Goal: Information Seeking & Learning: Learn about a topic

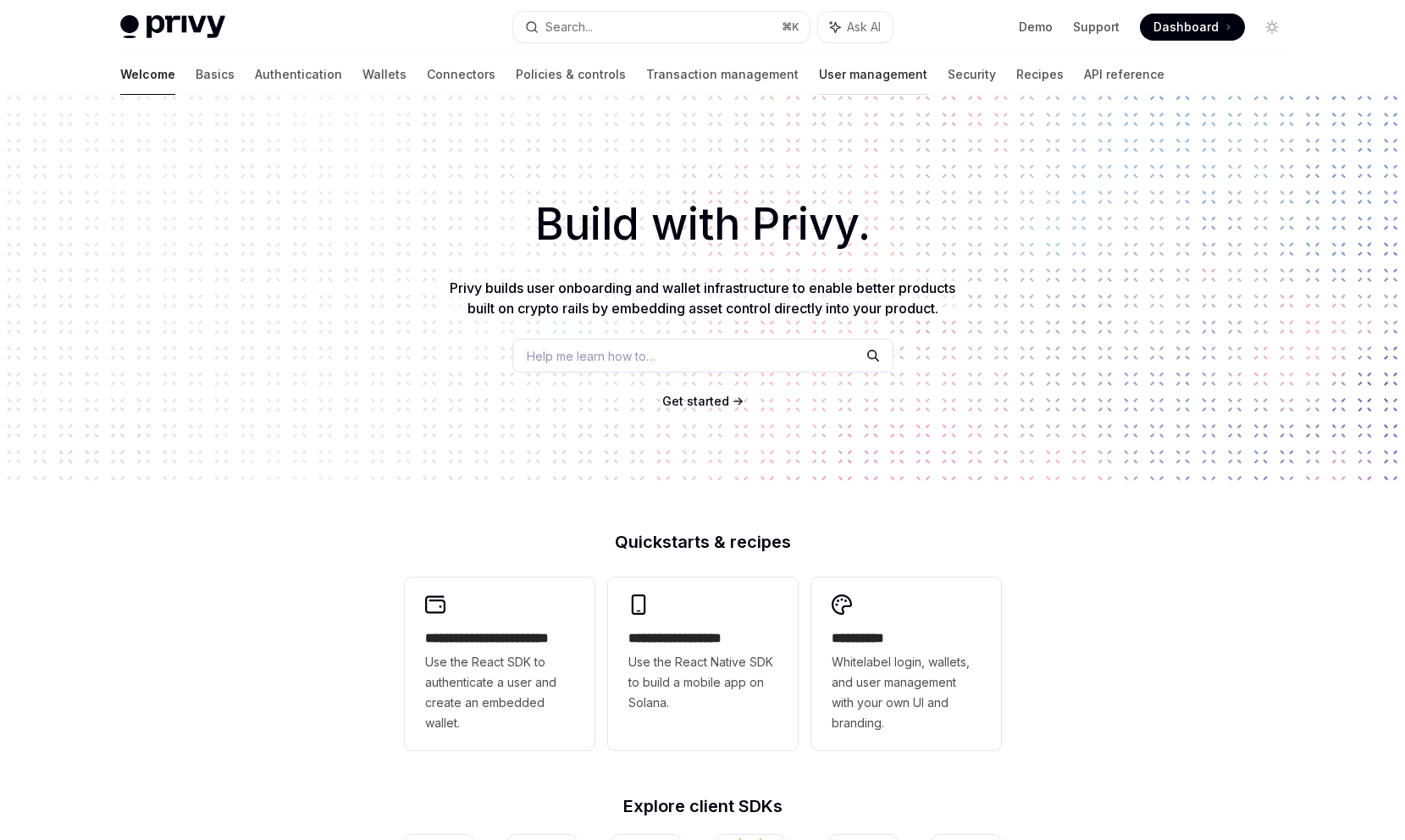
click at [819, 78] on link "User management" at bounding box center [873, 74] width 109 height 41
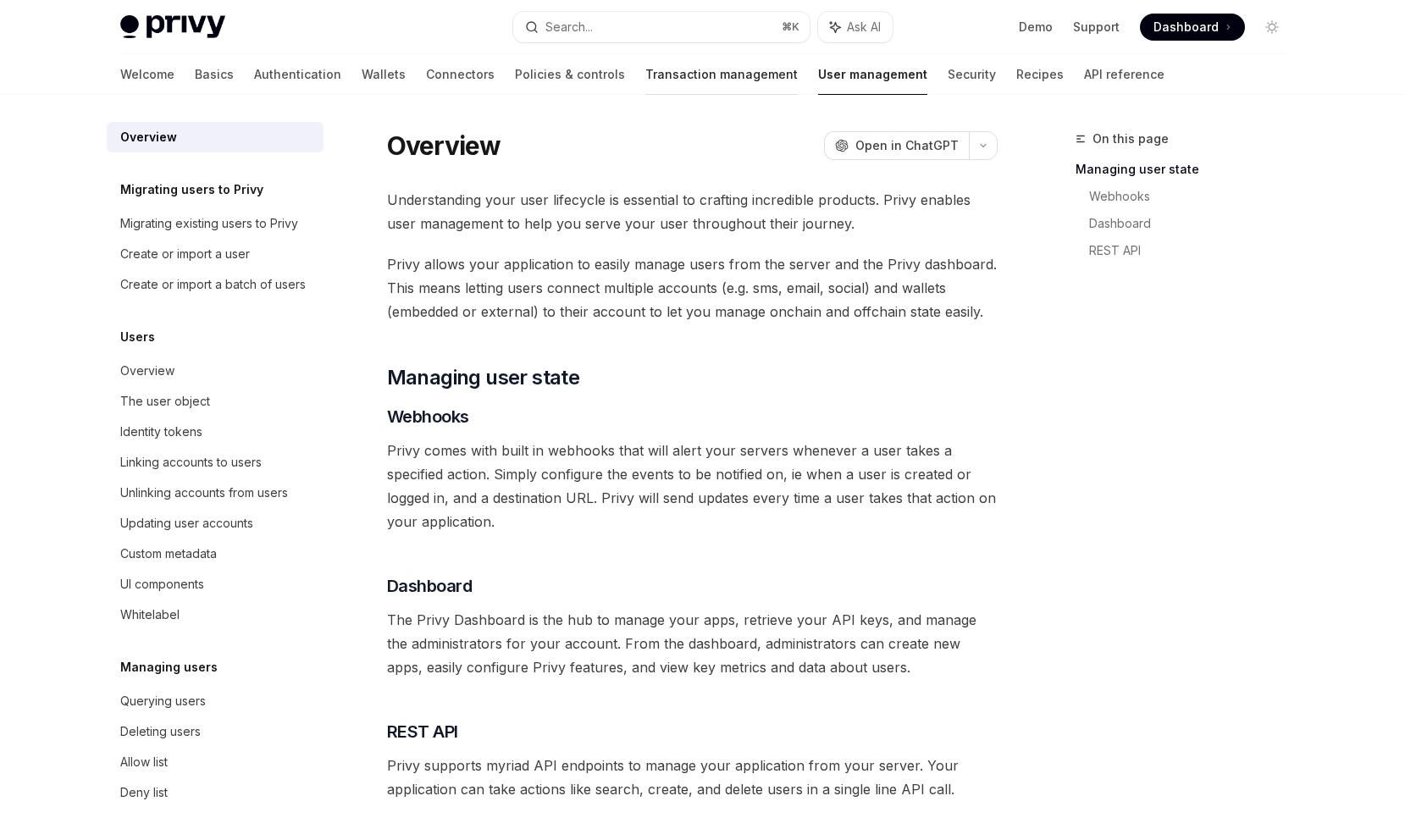
click at [660, 65] on link "Transaction management" at bounding box center [721, 74] width 153 height 41
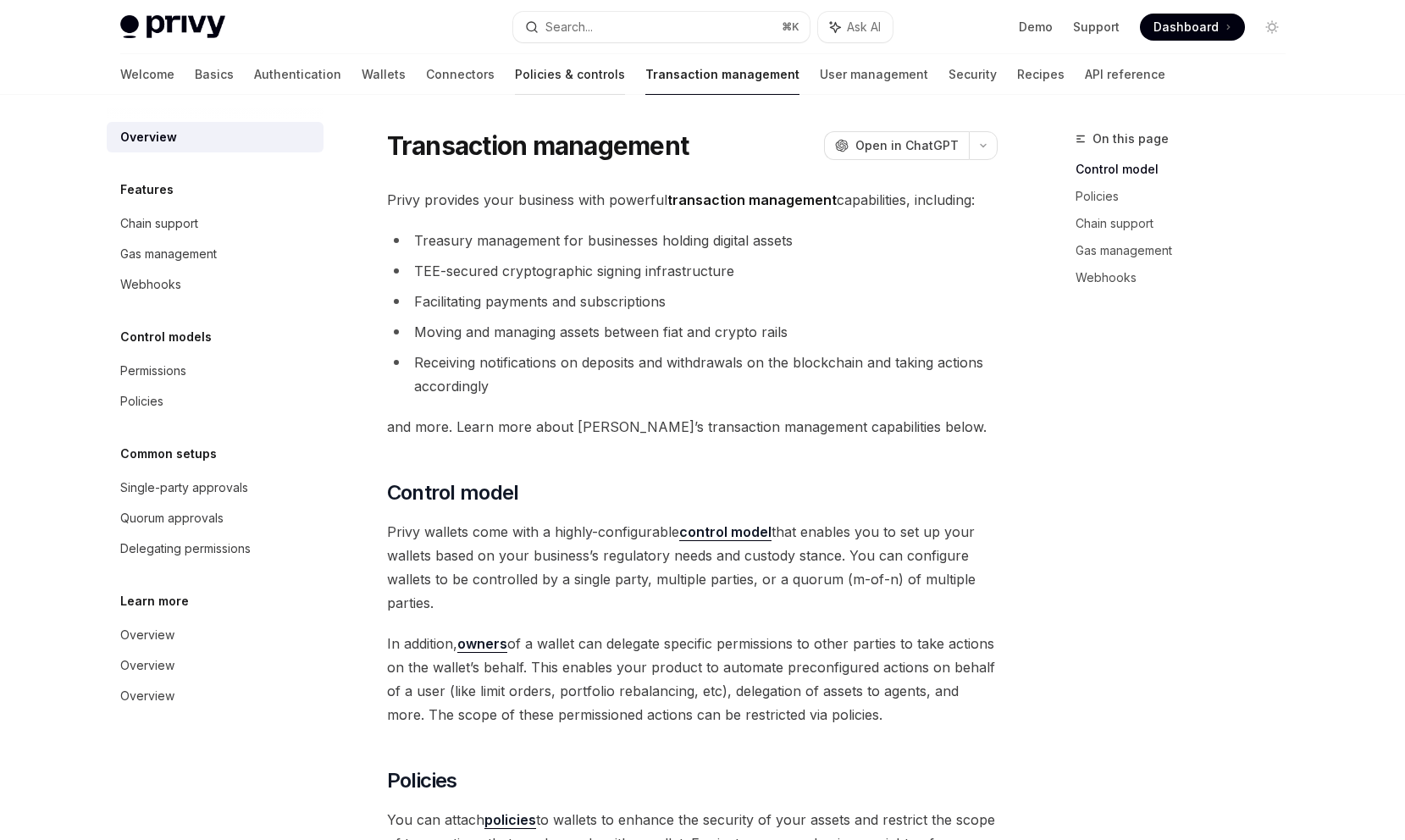
click at [521, 76] on link "Policies & controls" at bounding box center [569, 74] width 110 height 41
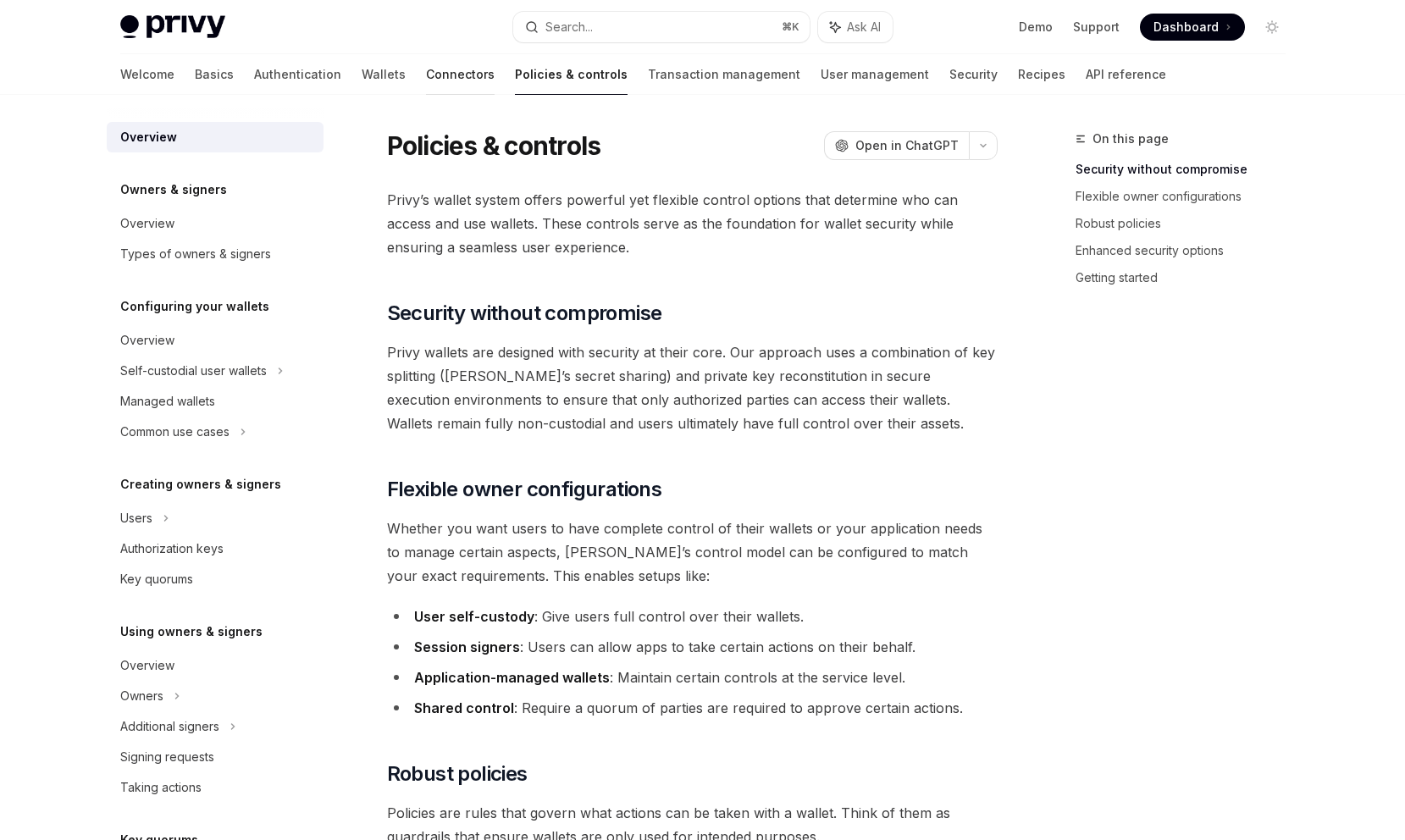
click at [426, 68] on link "Connectors" at bounding box center [461, 74] width 69 height 41
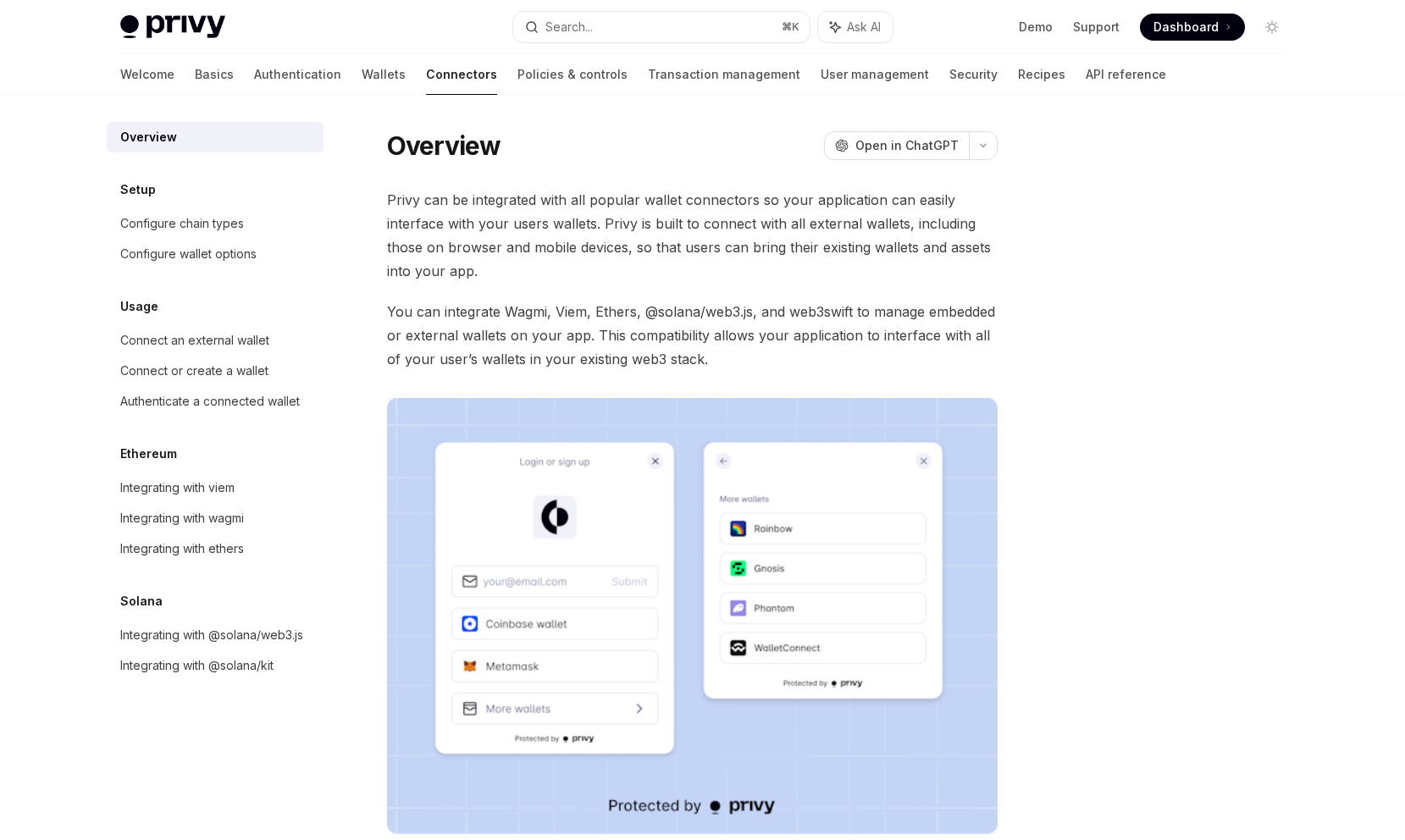
click at [274, 66] on div "Welcome Basics Authentication Wallets Connectors Policies & controls Transactio…" at bounding box center [642, 74] width 1046 height 41
click at [230, 490] on div "Integrating with viem" at bounding box center [177, 487] width 115 height 20
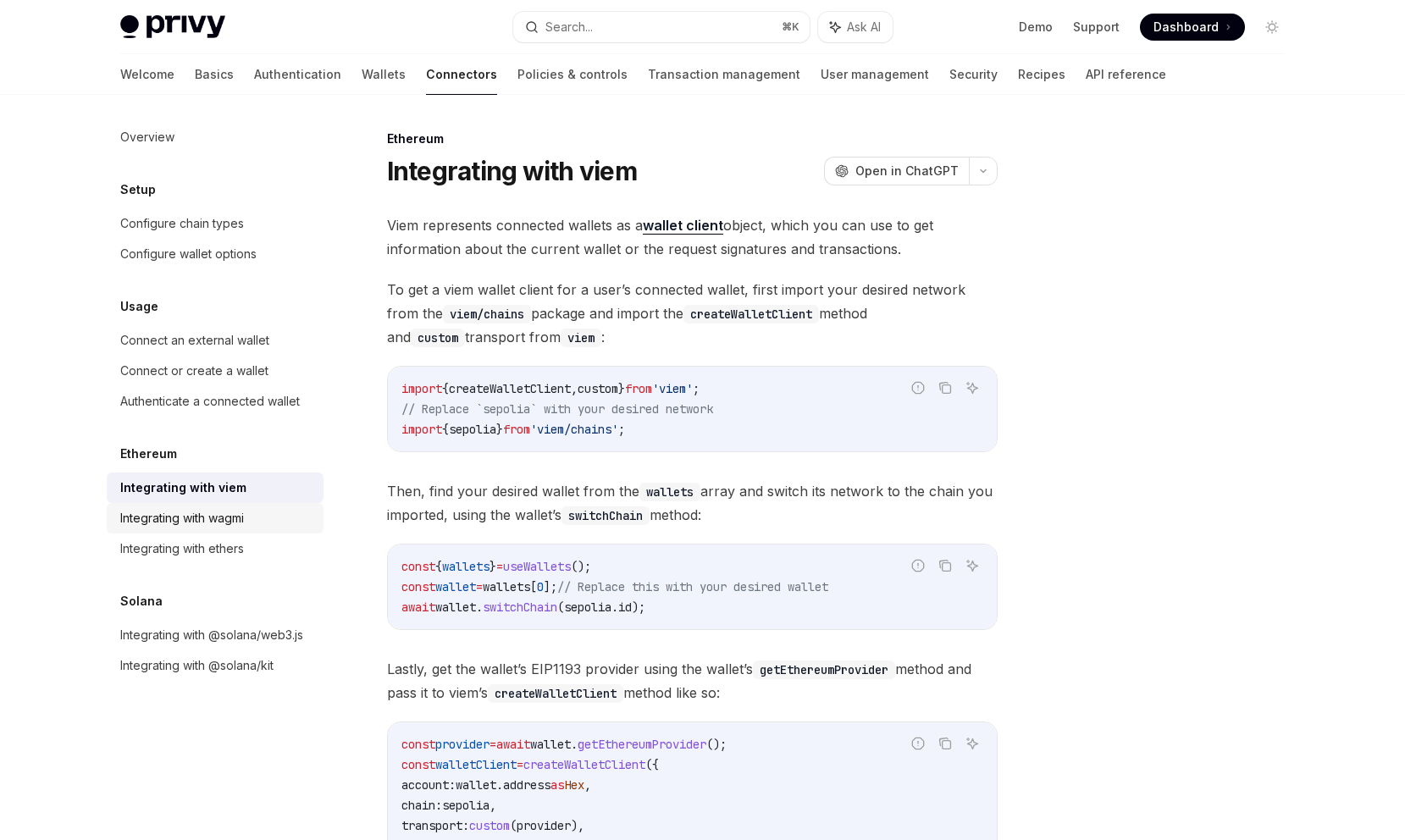
click at [233, 517] on div "Integrating with wagmi" at bounding box center [182, 518] width 124 height 20
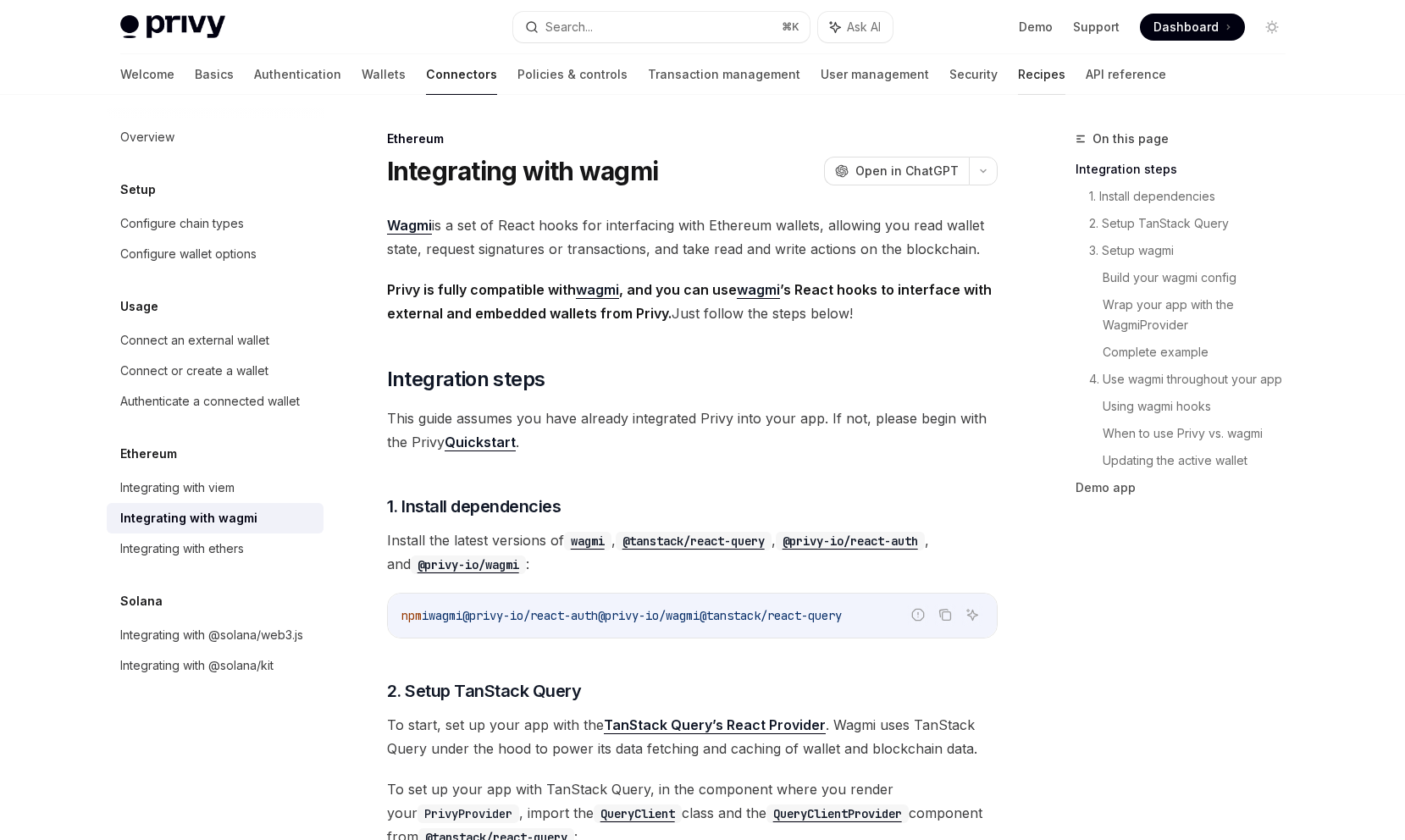
click at [1018, 75] on link "Recipes" at bounding box center [1042, 74] width 48 height 41
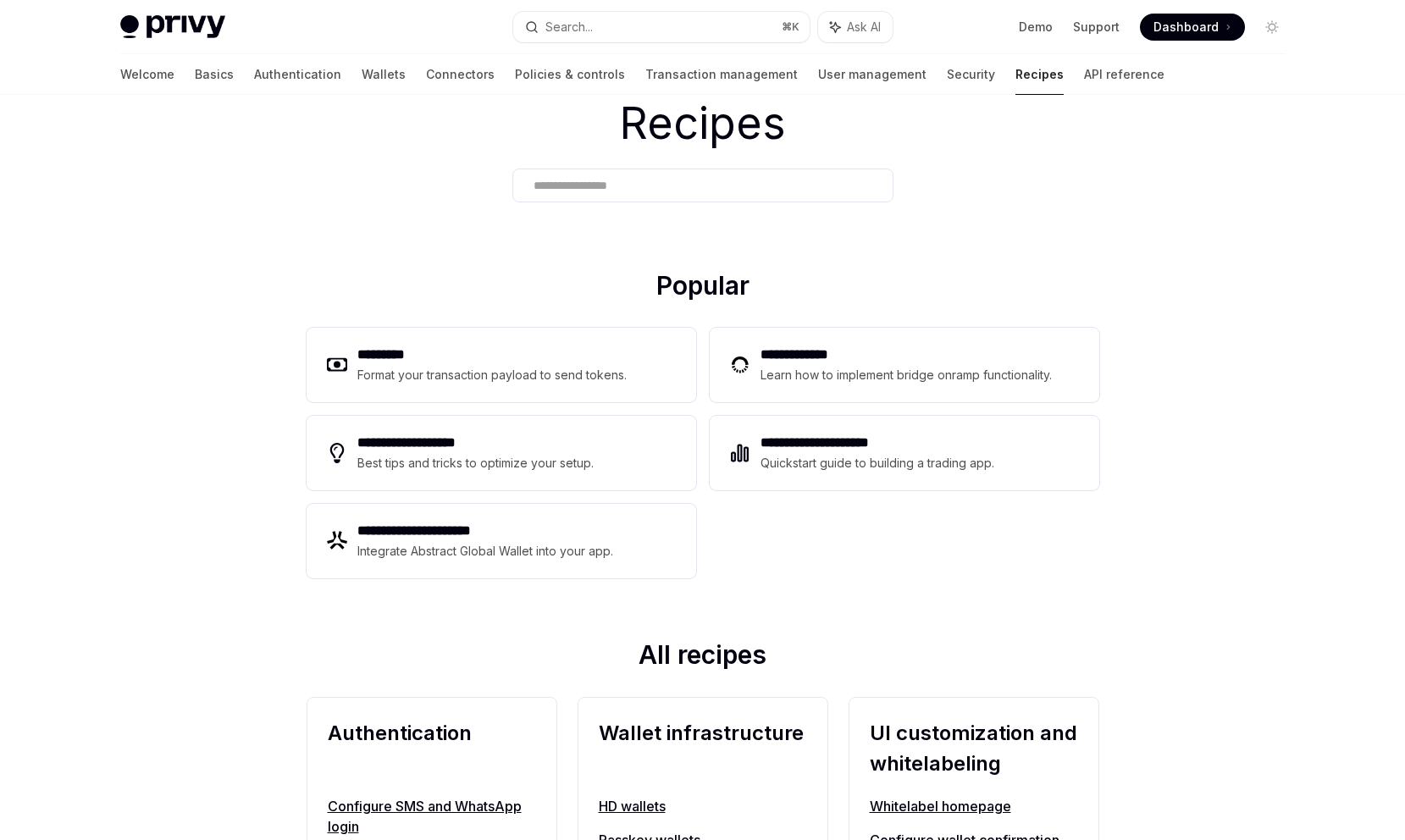
scroll to position [68, 0]
click at [875, 367] on div "Learn how to implement bridge onramp functionality." at bounding box center [909, 374] width 297 height 20
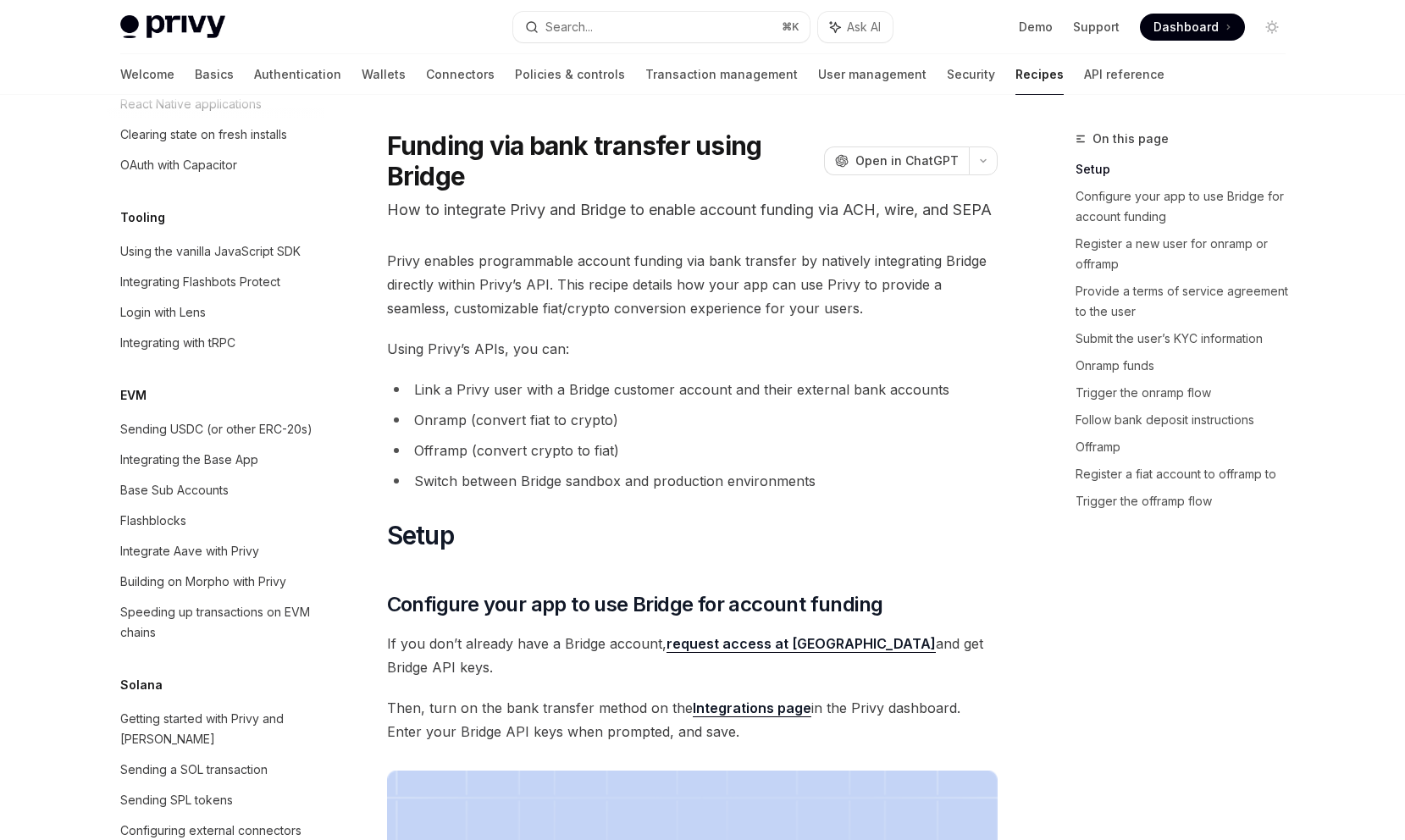
scroll to position [2156, 0]
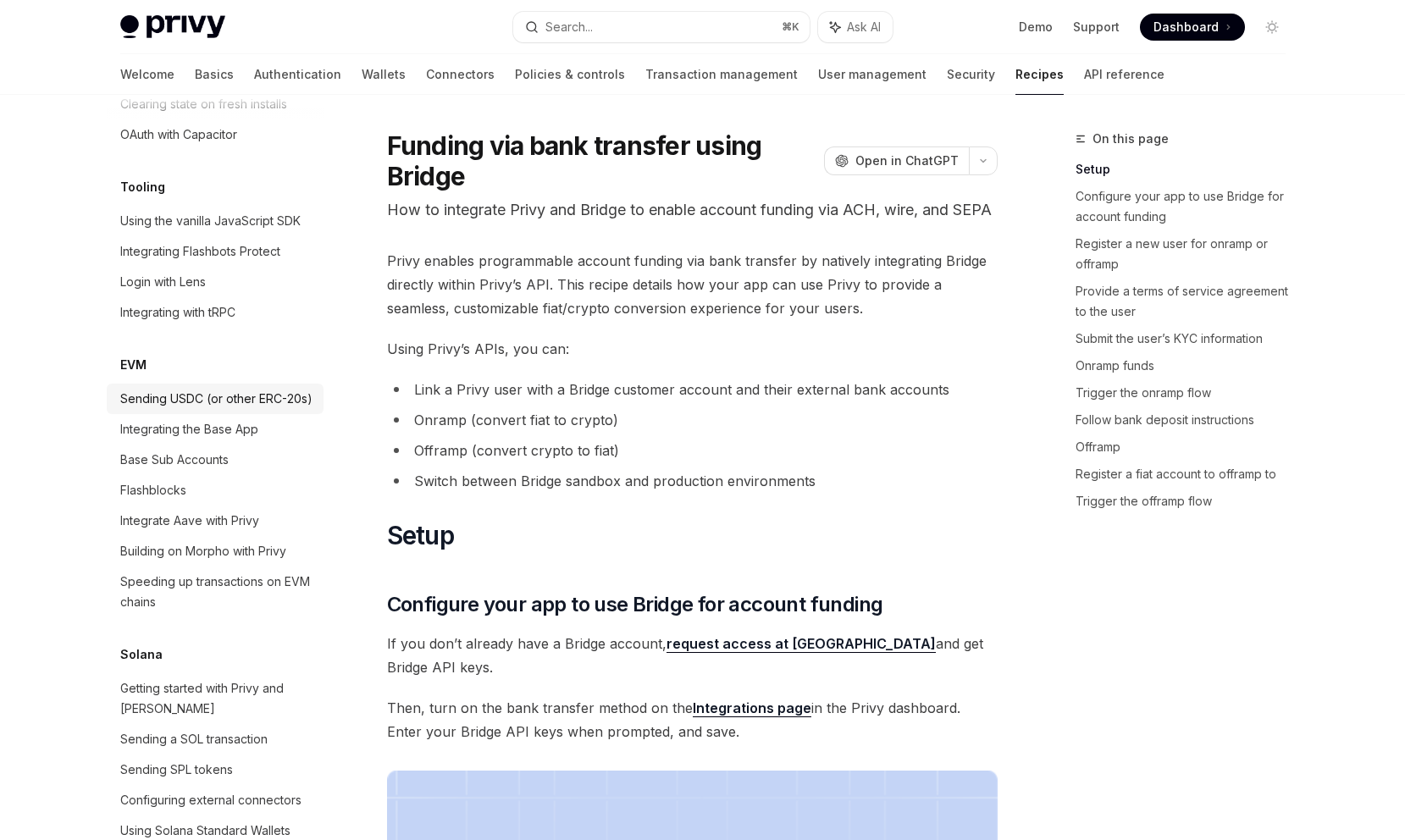
click at [282, 388] on div "Sending USDC (or other ERC-20s)" at bounding box center [216, 398] width 192 height 20
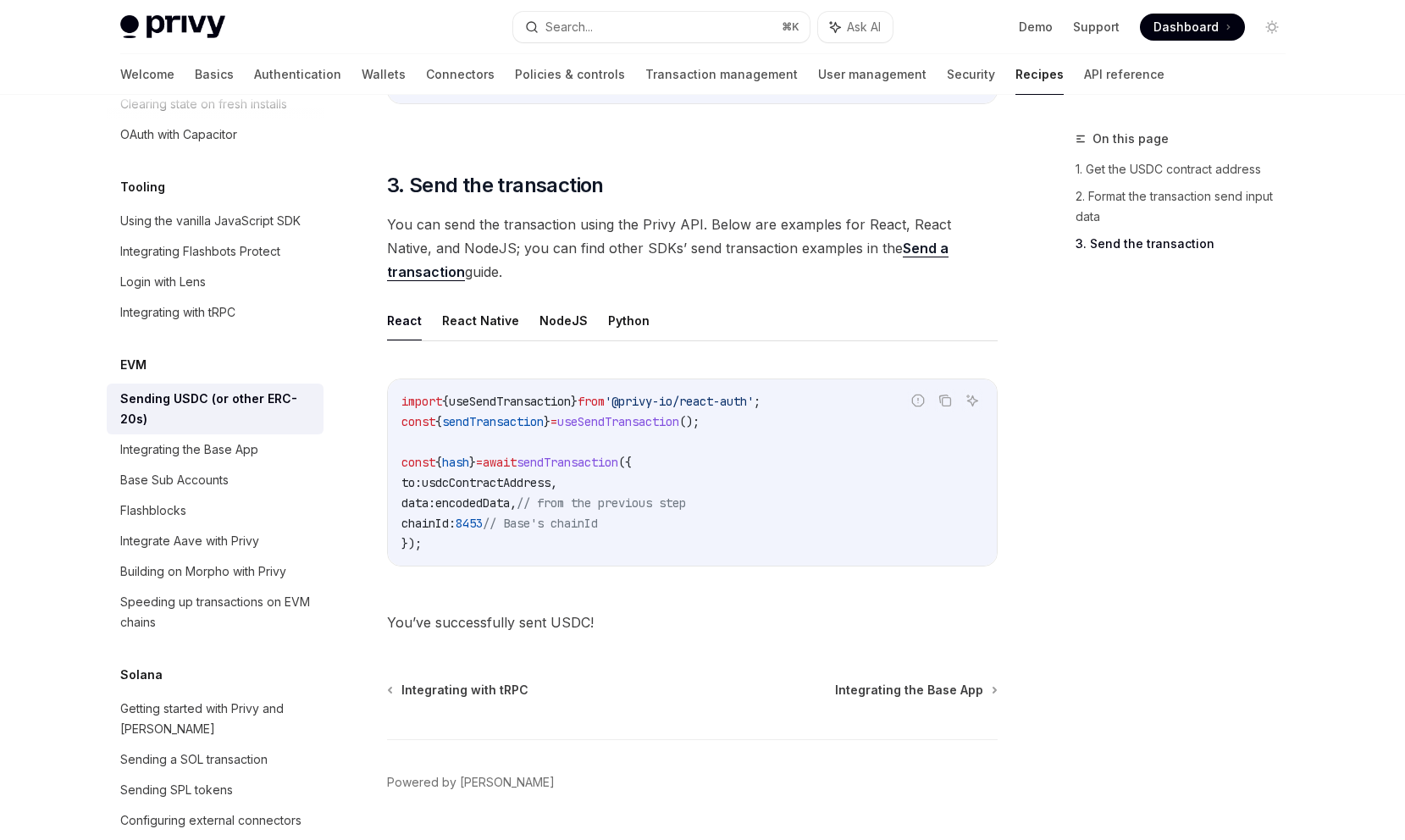
scroll to position [1259, 0]
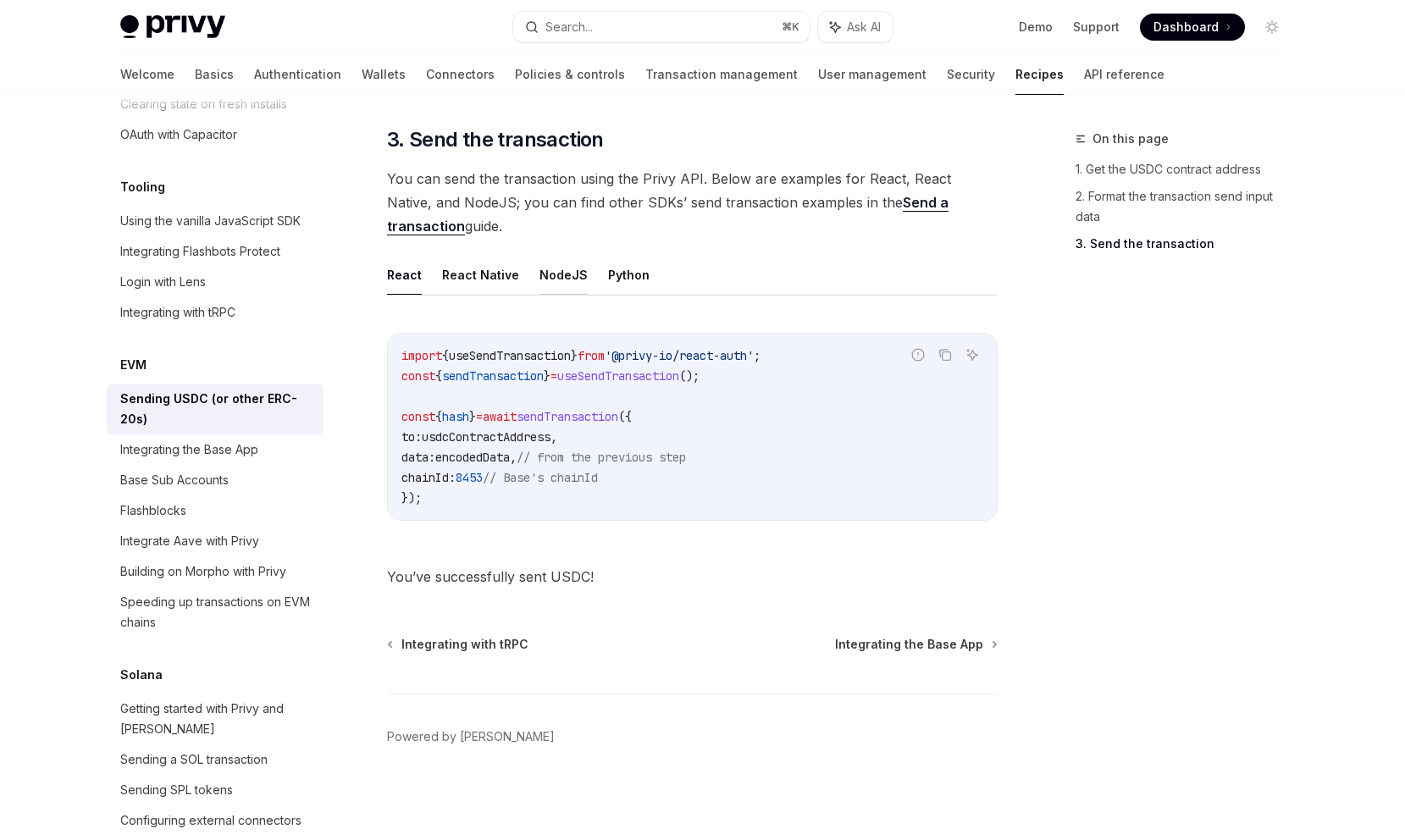
click at [556, 277] on button "NodeJS" at bounding box center [563, 274] width 49 height 40
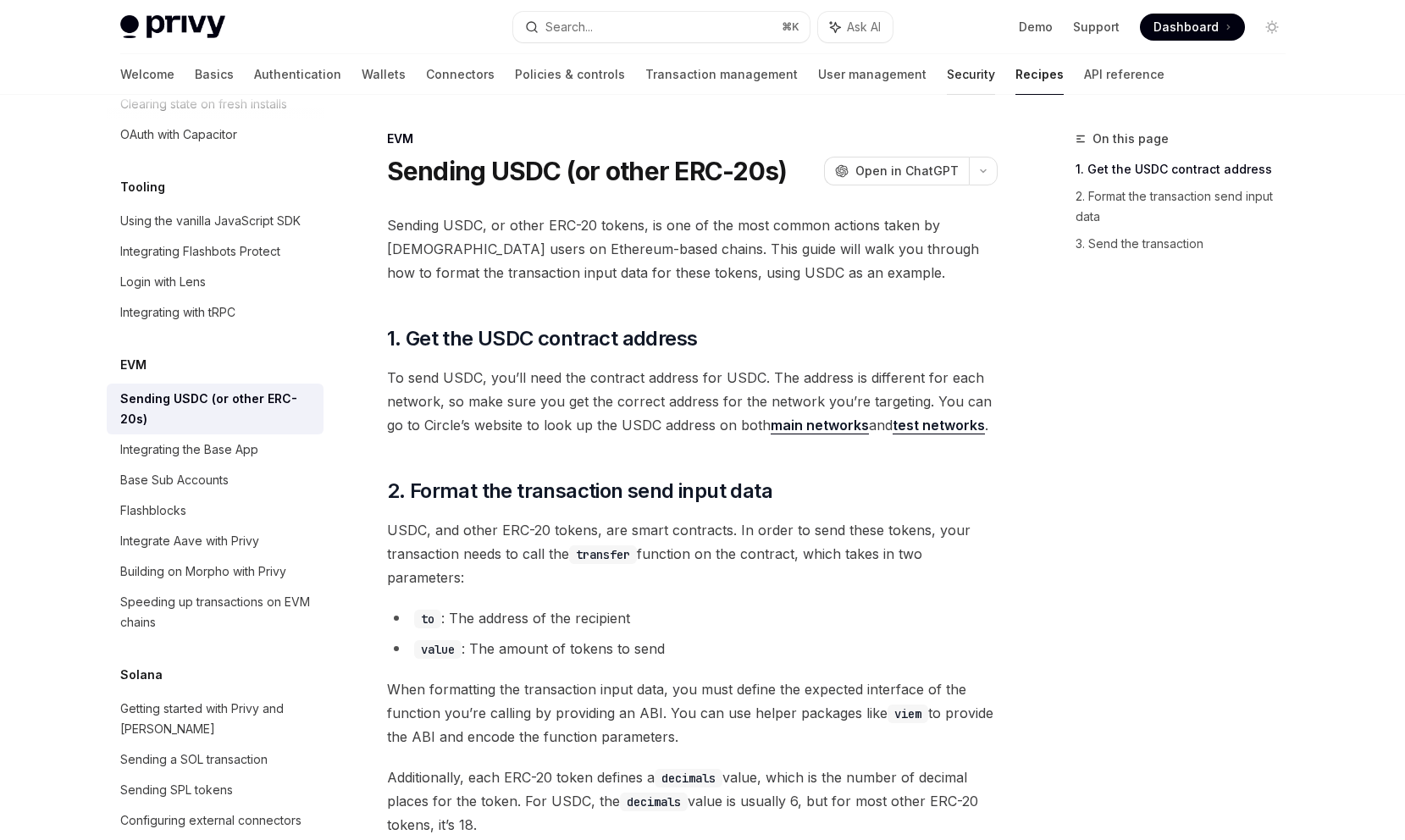
click at [947, 81] on link "Security" at bounding box center [971, 74] width 49 height 41
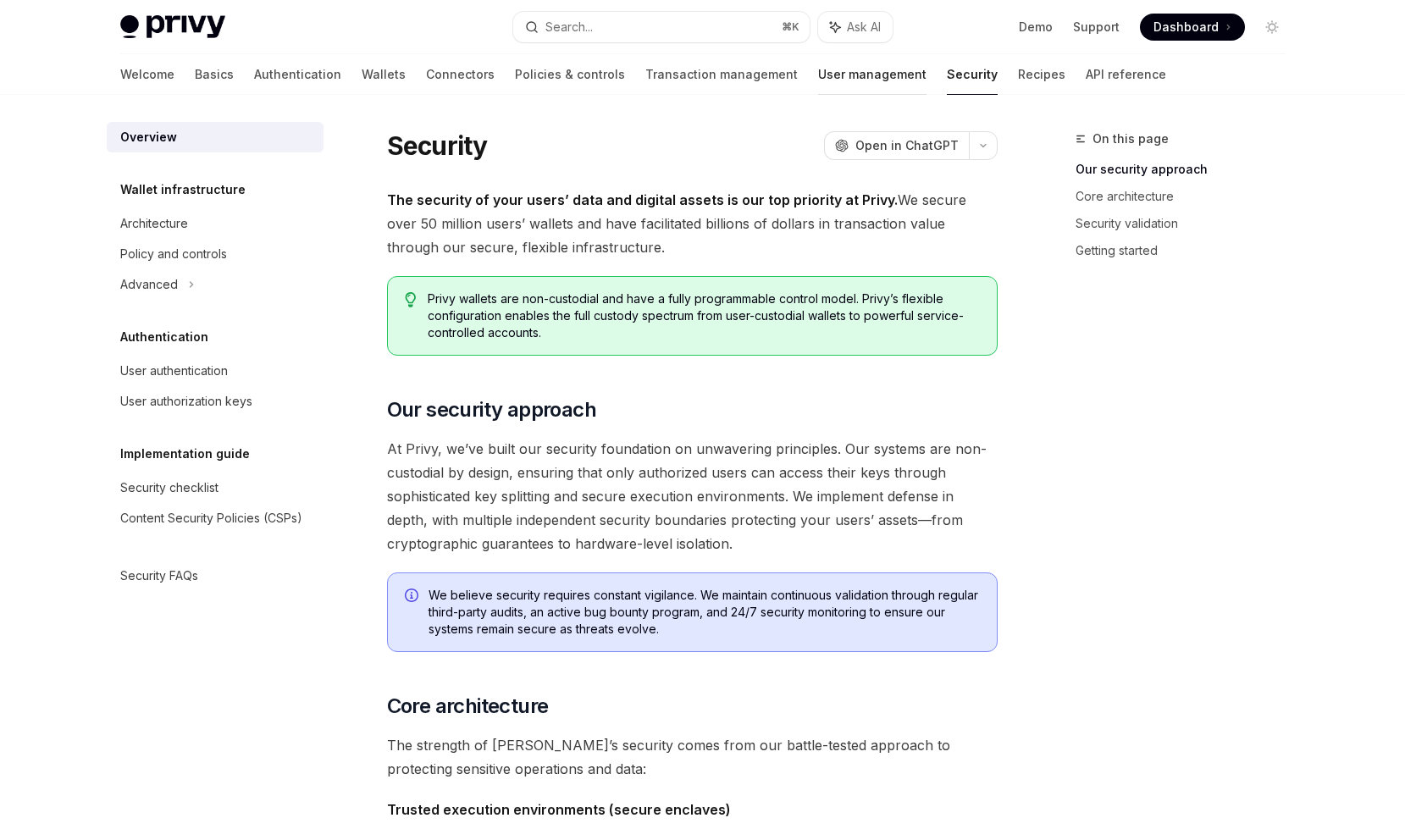
click at [818, 75] on link "User management" at bounding box center [872, 74] width 109 height 41
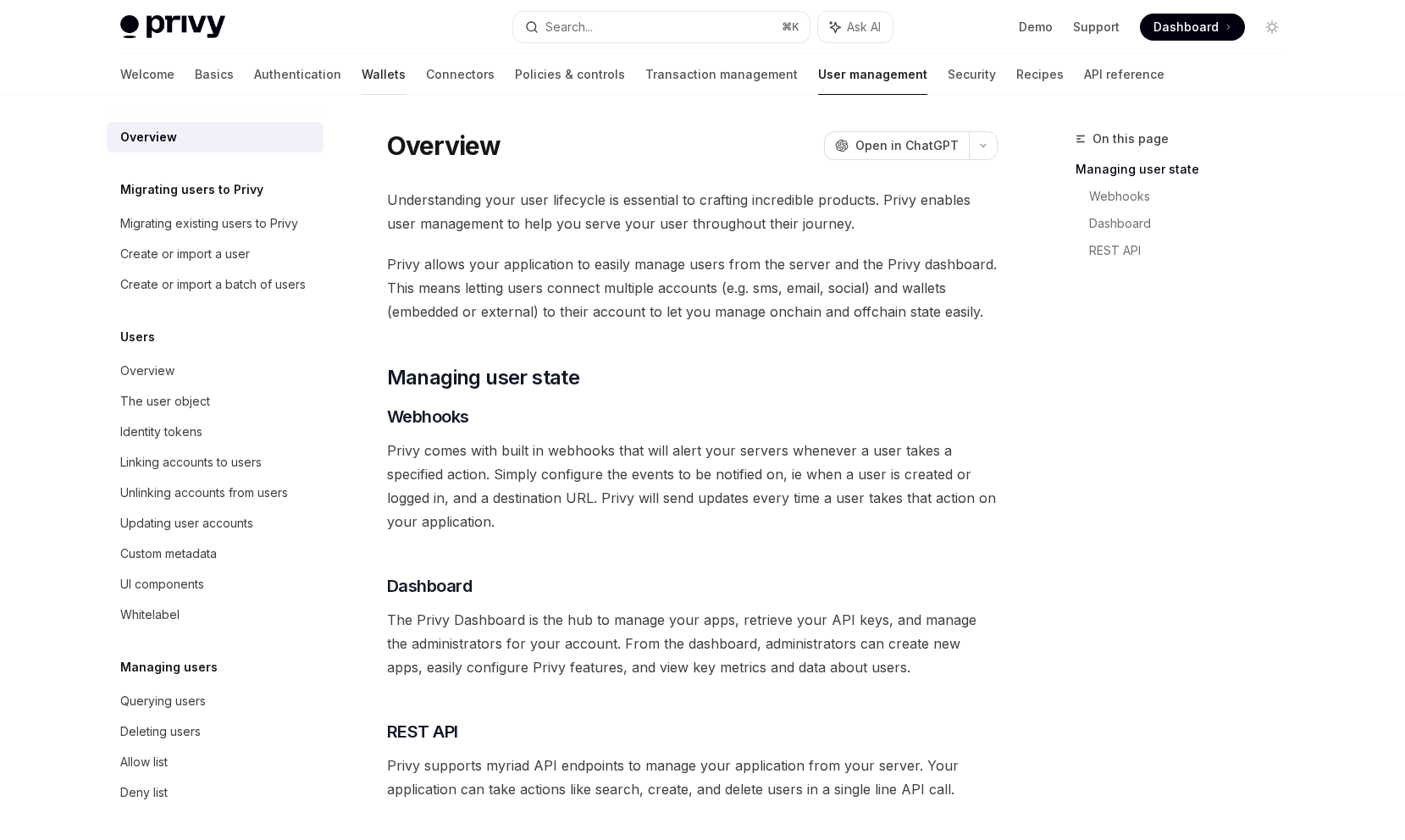
click at [362, 82] on link "Wallets" at bounding box center [384, 74] width 44 height 41
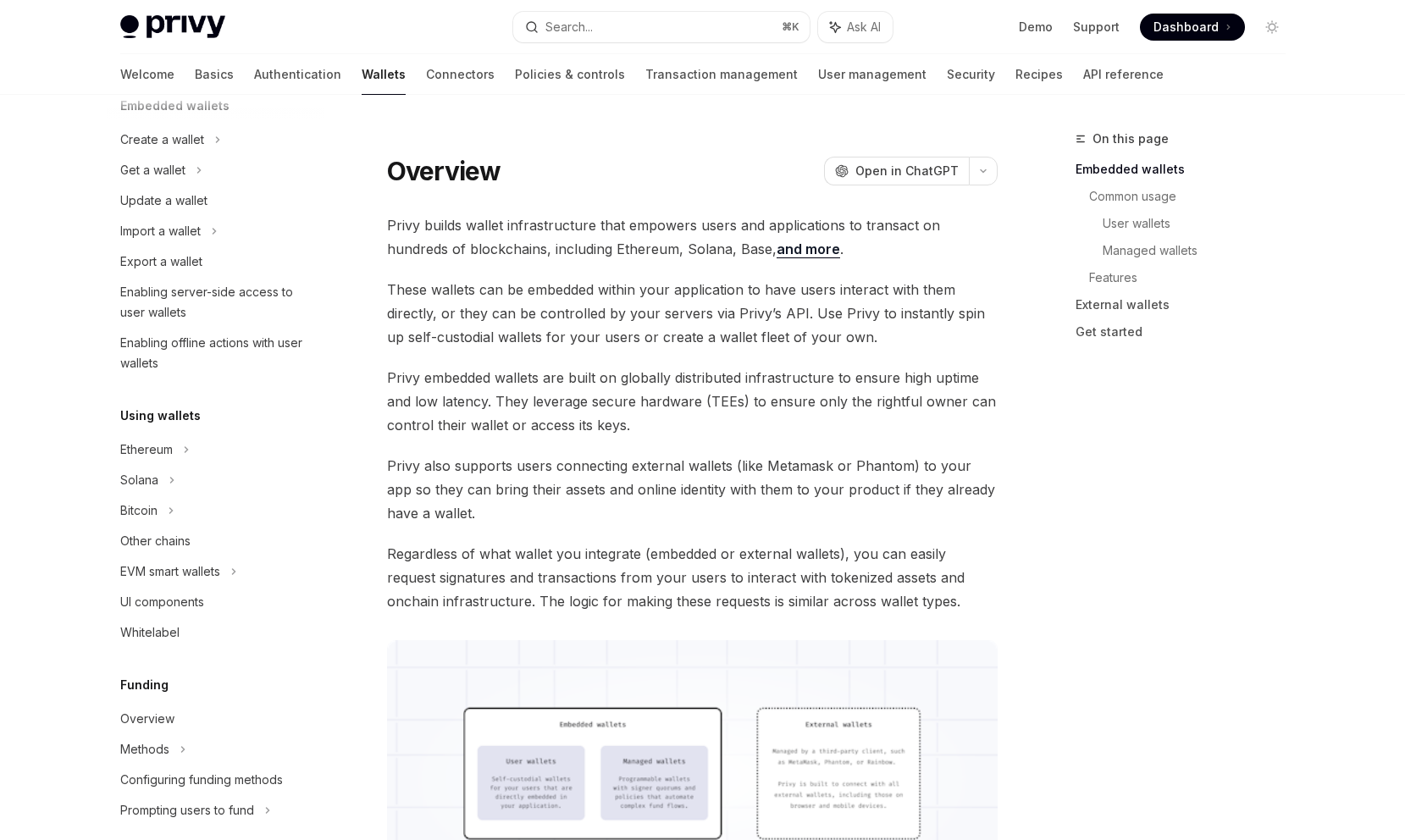
scroll to position [615, 0]
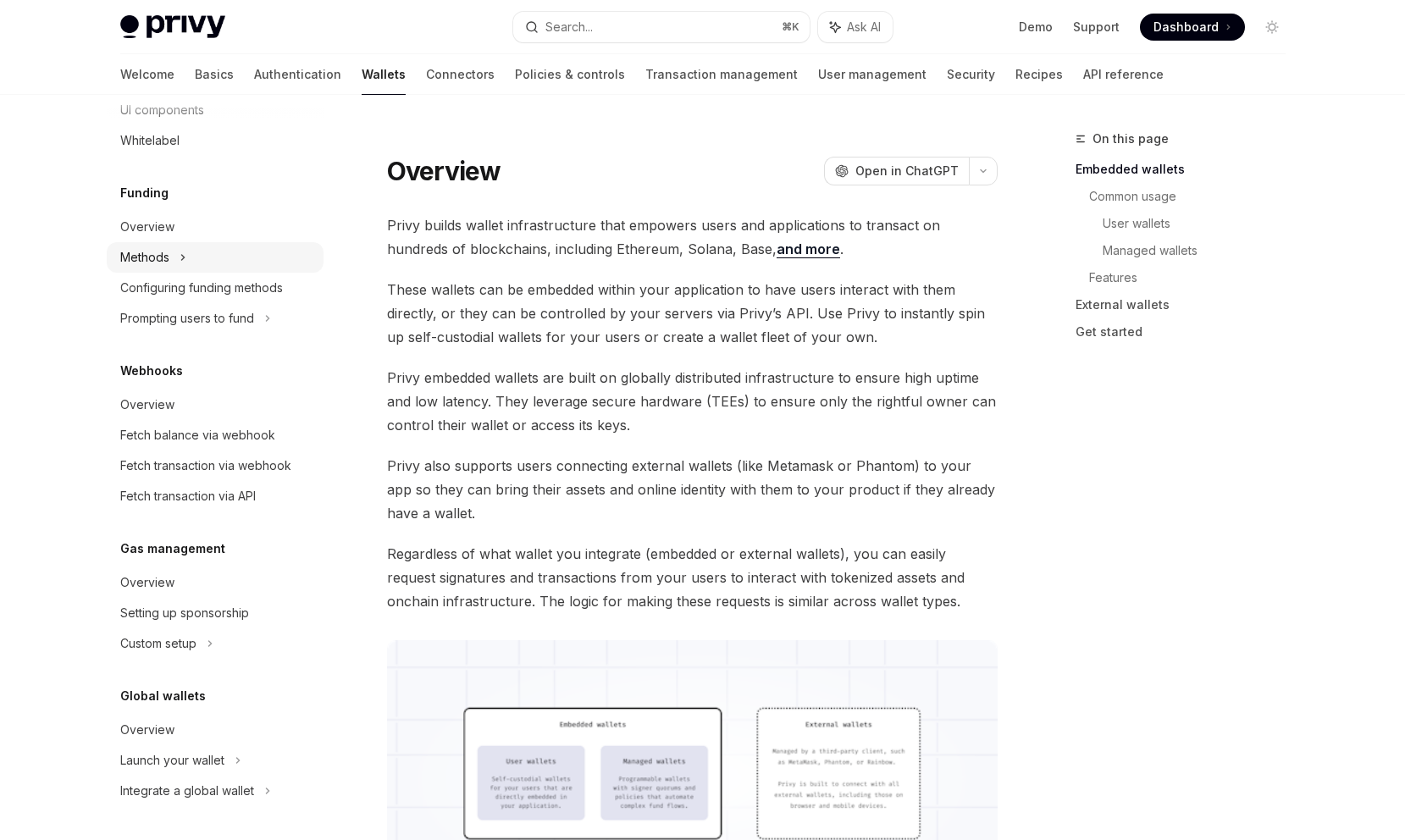
click at [264, 256] on div "Methods" at bounding box center [215, 257] width 217 height 31
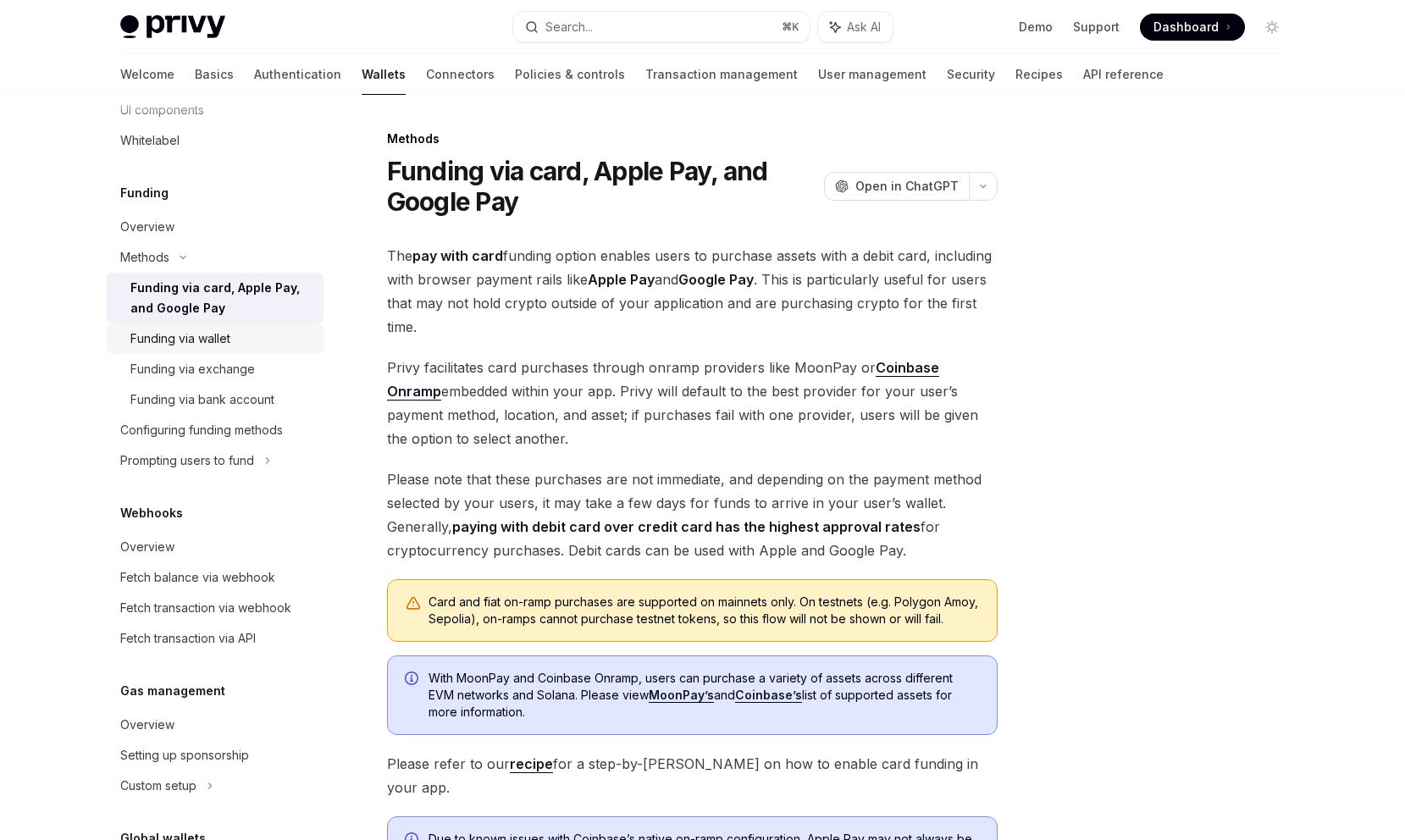
click at [252, 345] on div "Funding via wallet" at bounding box center [222, 338] width 183 height 20
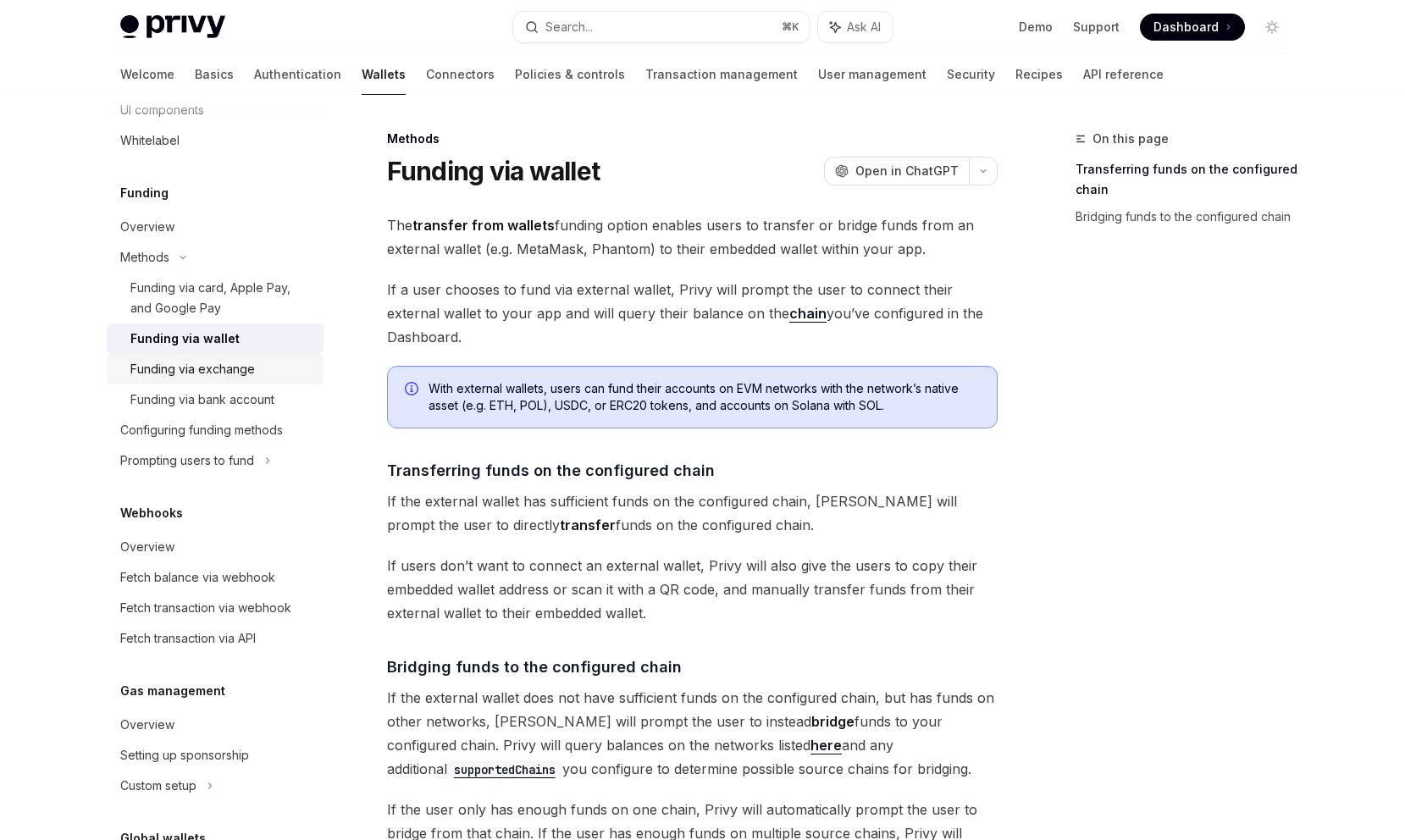
click at [253, 371] on div "Funding via exchange" at bounding box center [222, 369] width 183 height 20
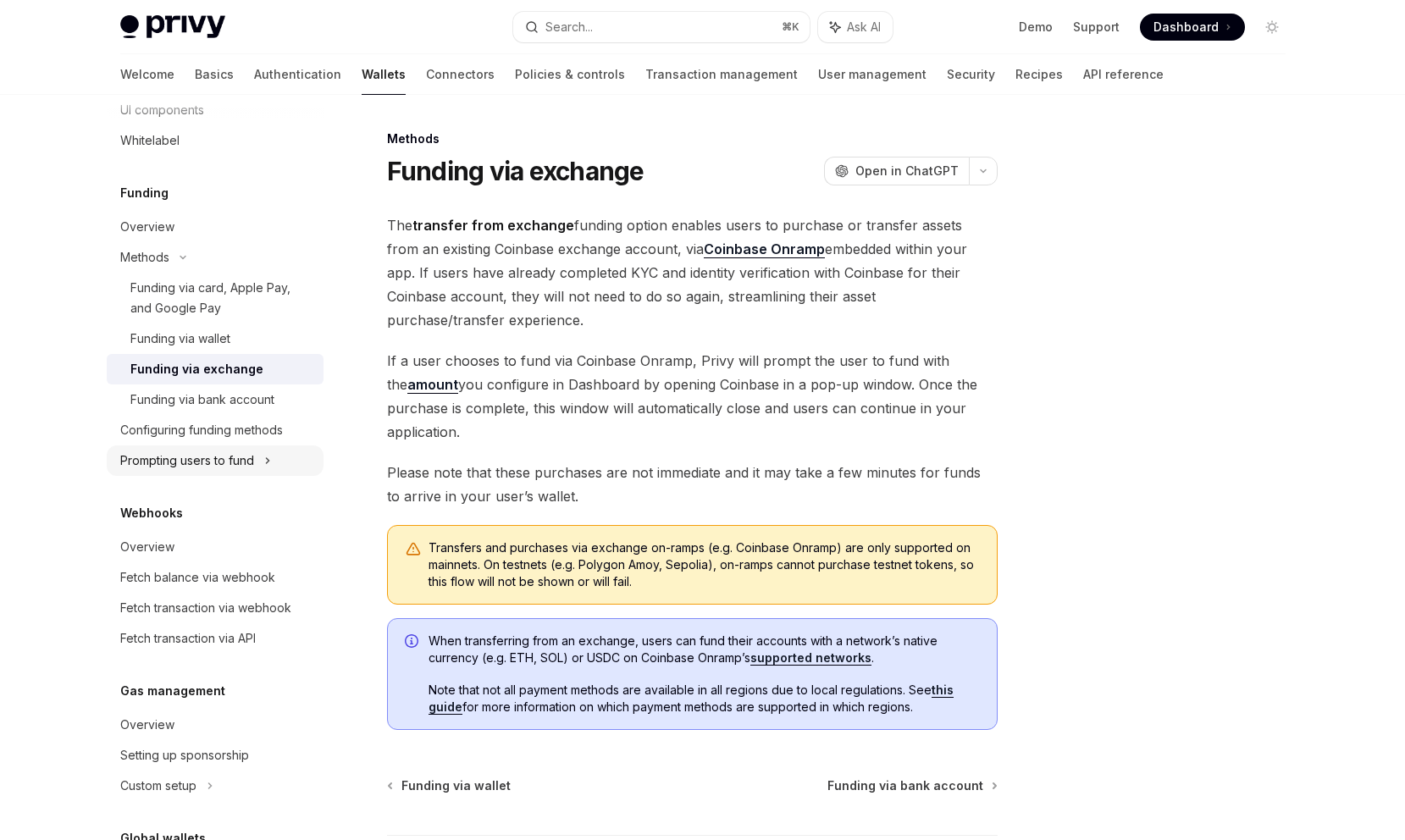
click at [287, 473] on div "Prompting users to fund" at bounding box center [215, 461] width 217 height 31
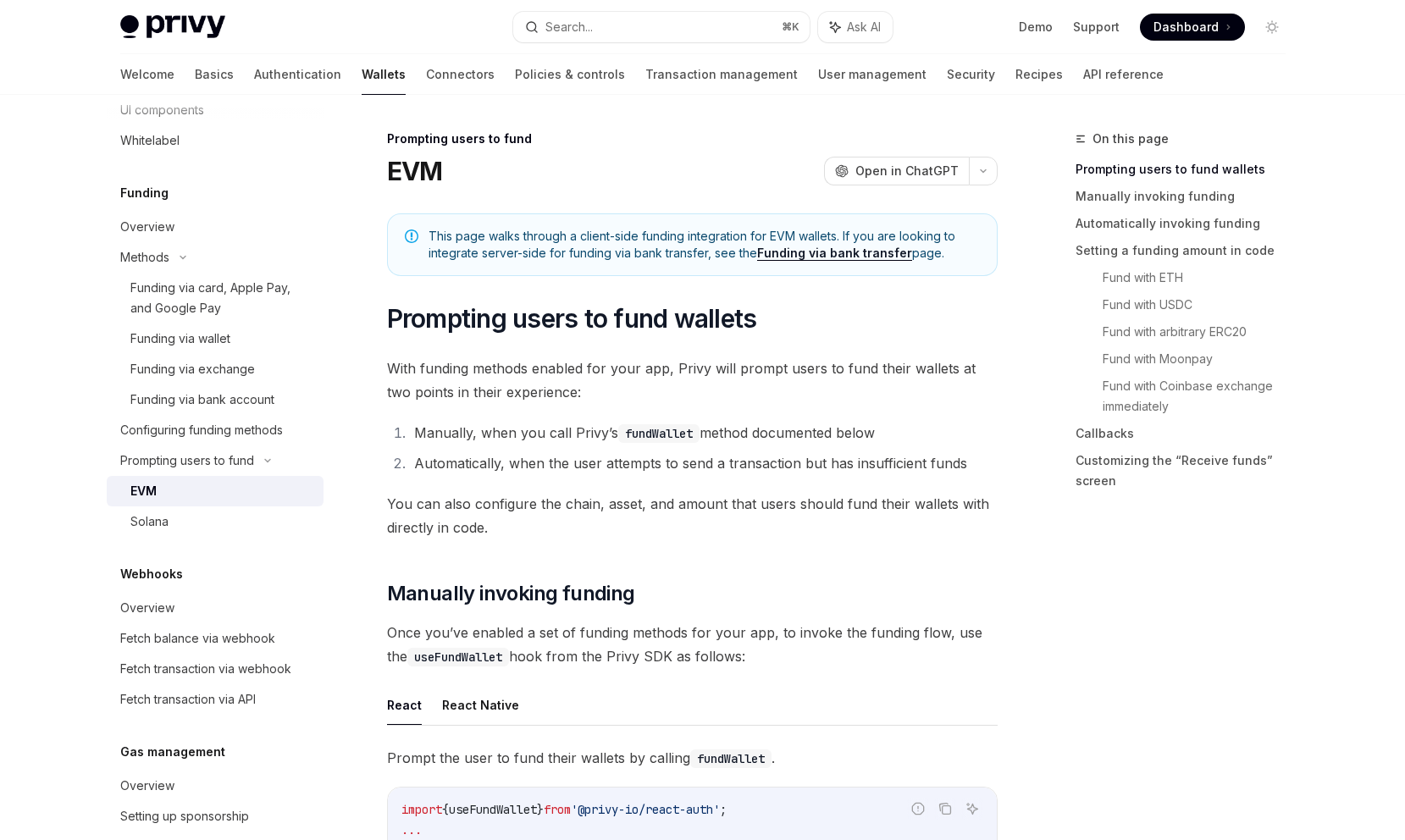
click at [287, 499] on div "EVM" at bounding box center [222, 491] width 183 height 20
click at [282, 518] on div "Solana" at bounding box center [222, 521] width 183 height 20
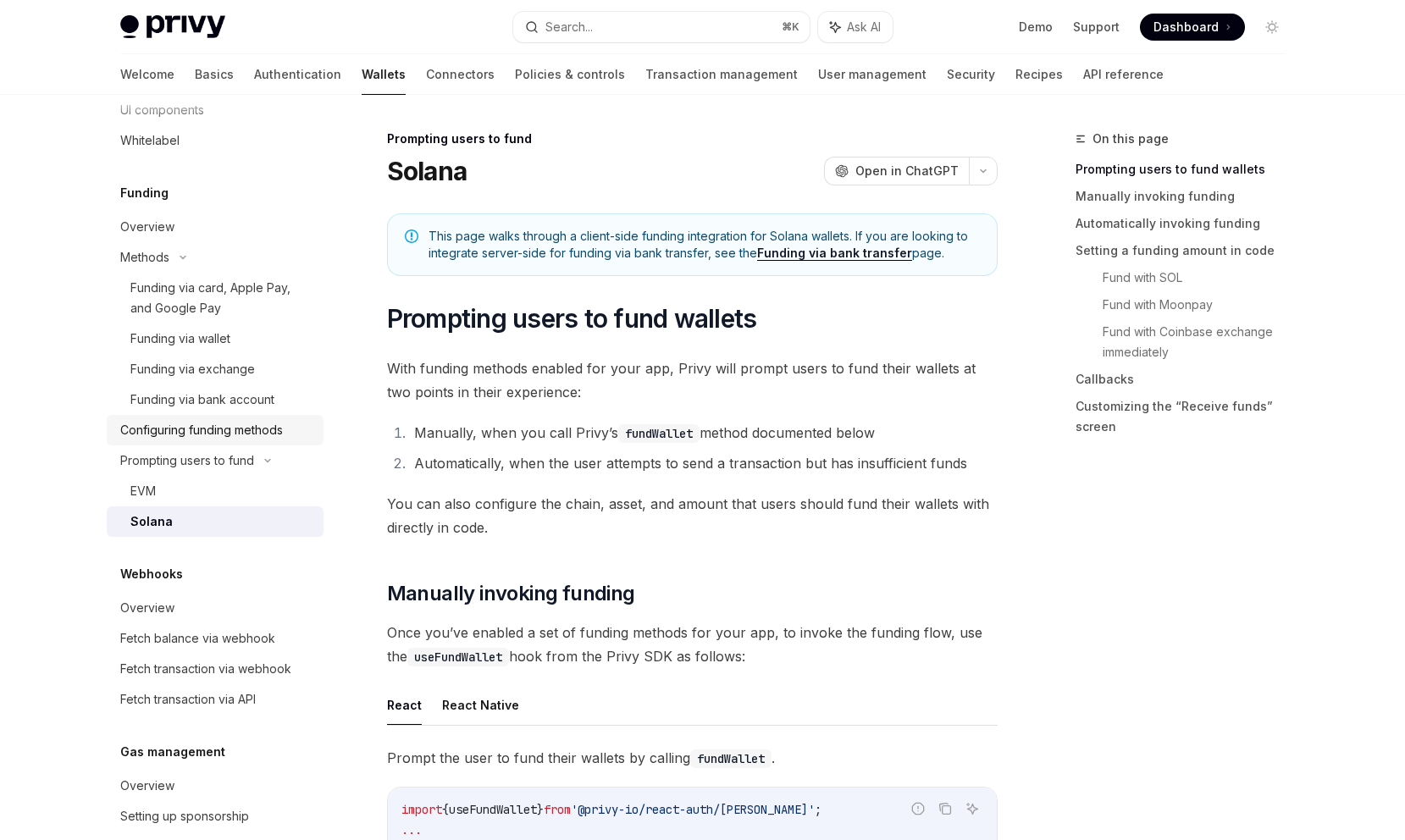
click at [274, 437] on div "Configuring funding methods" at bounding box center [201, 430] width 162 height 20
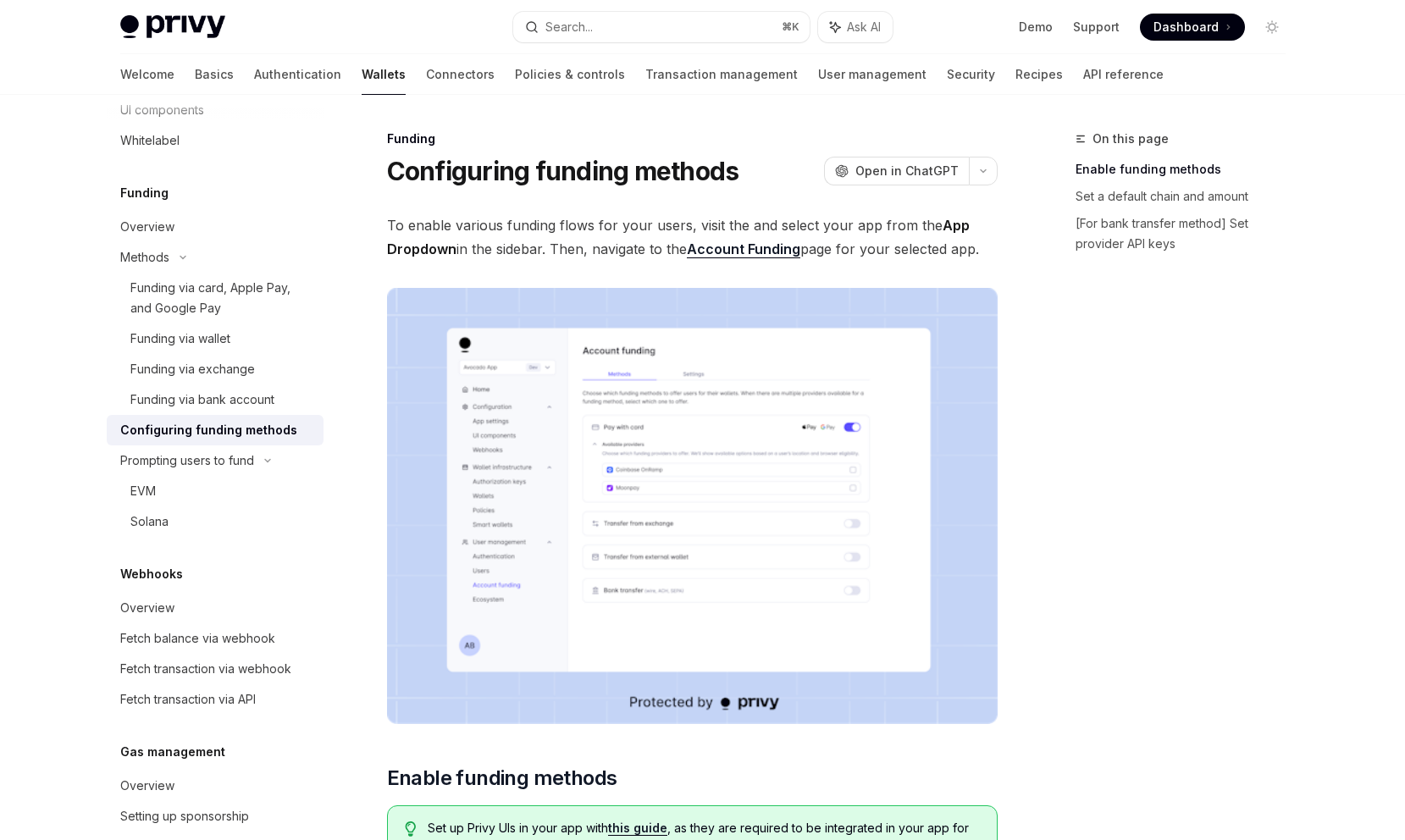
click at [567, 516] on img at bounding box center [693, 506] width 611 height 436
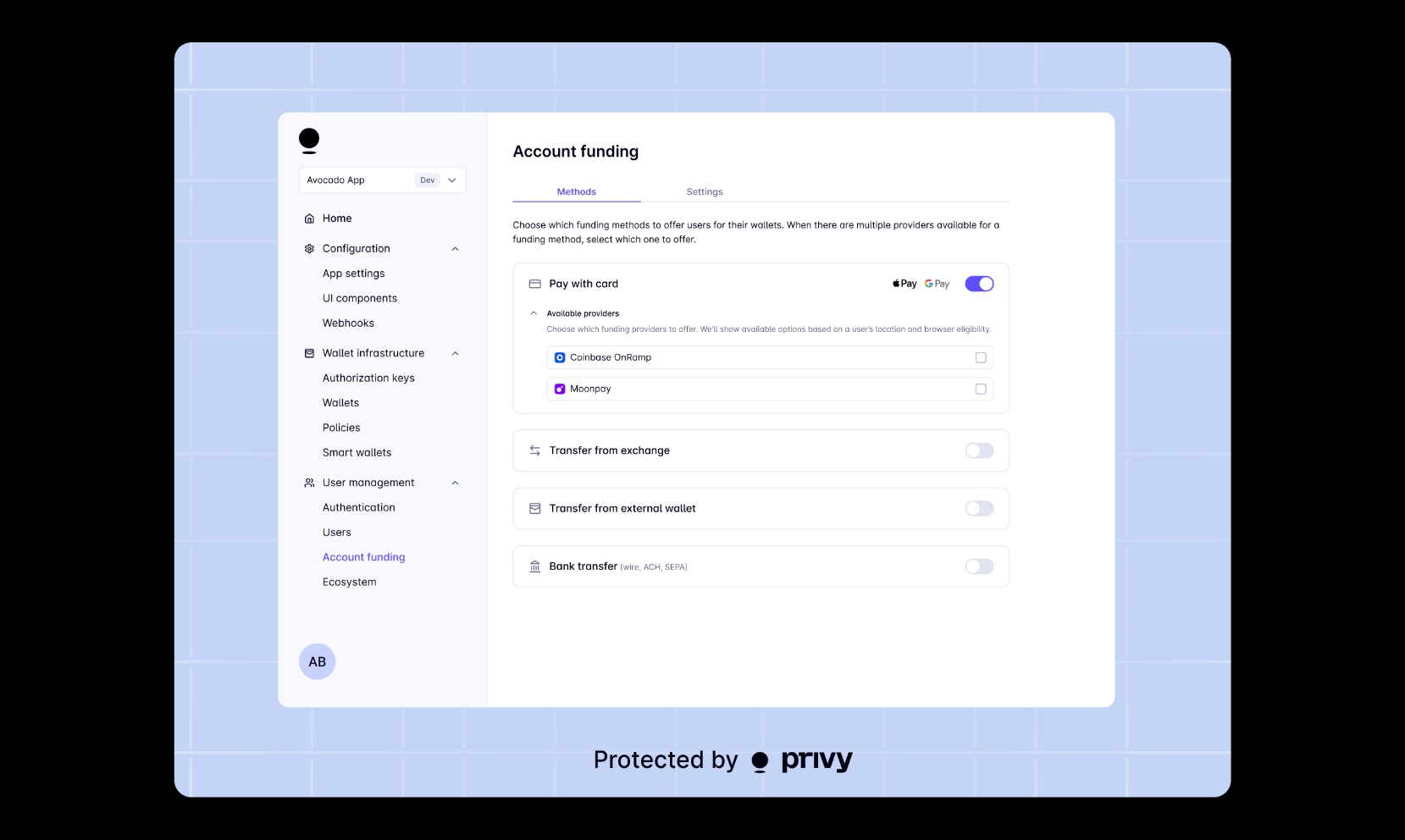
click at [567, 516] on img at bounding box center [703, 420] width 1057 height 755
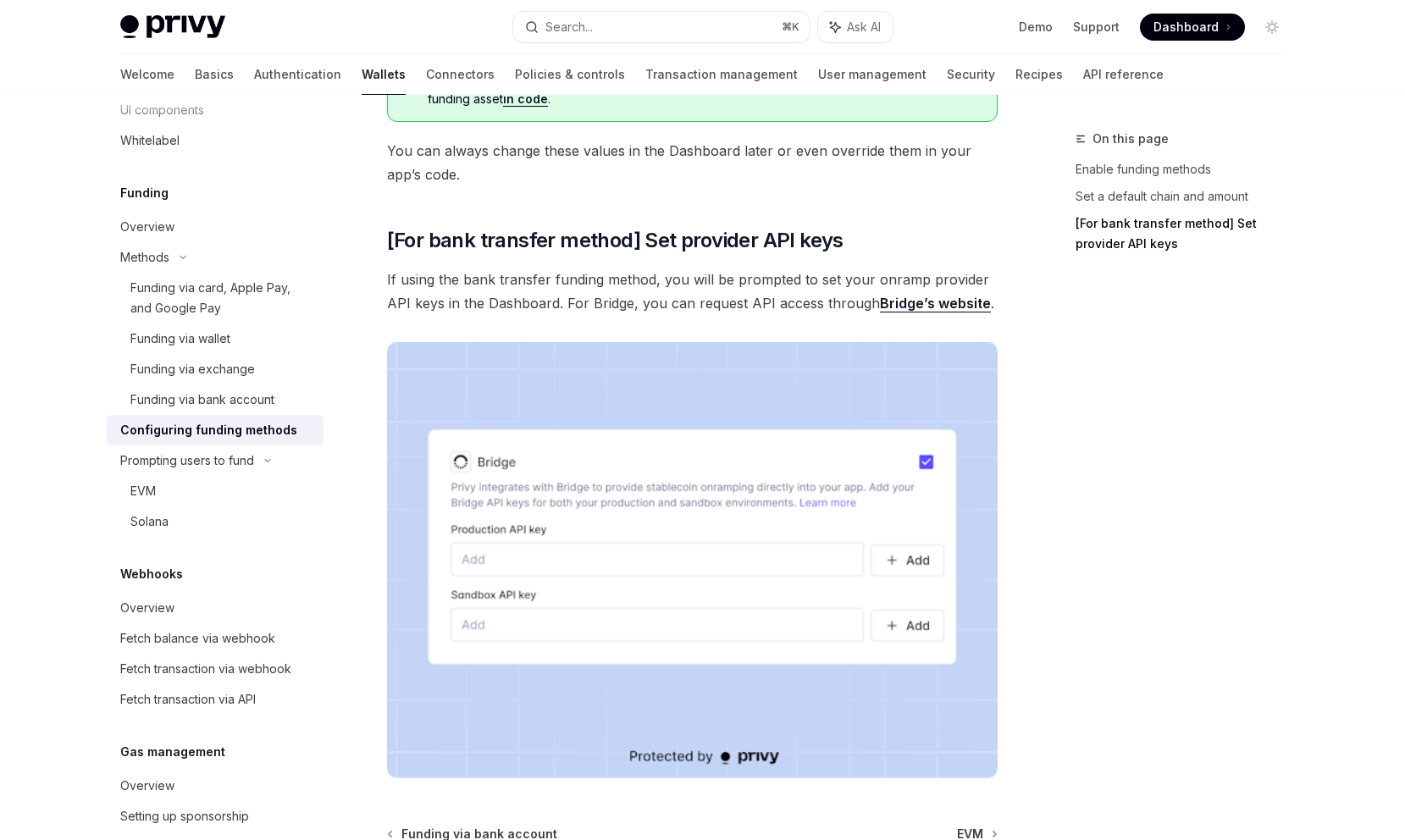
scroll to position [1504, 0]
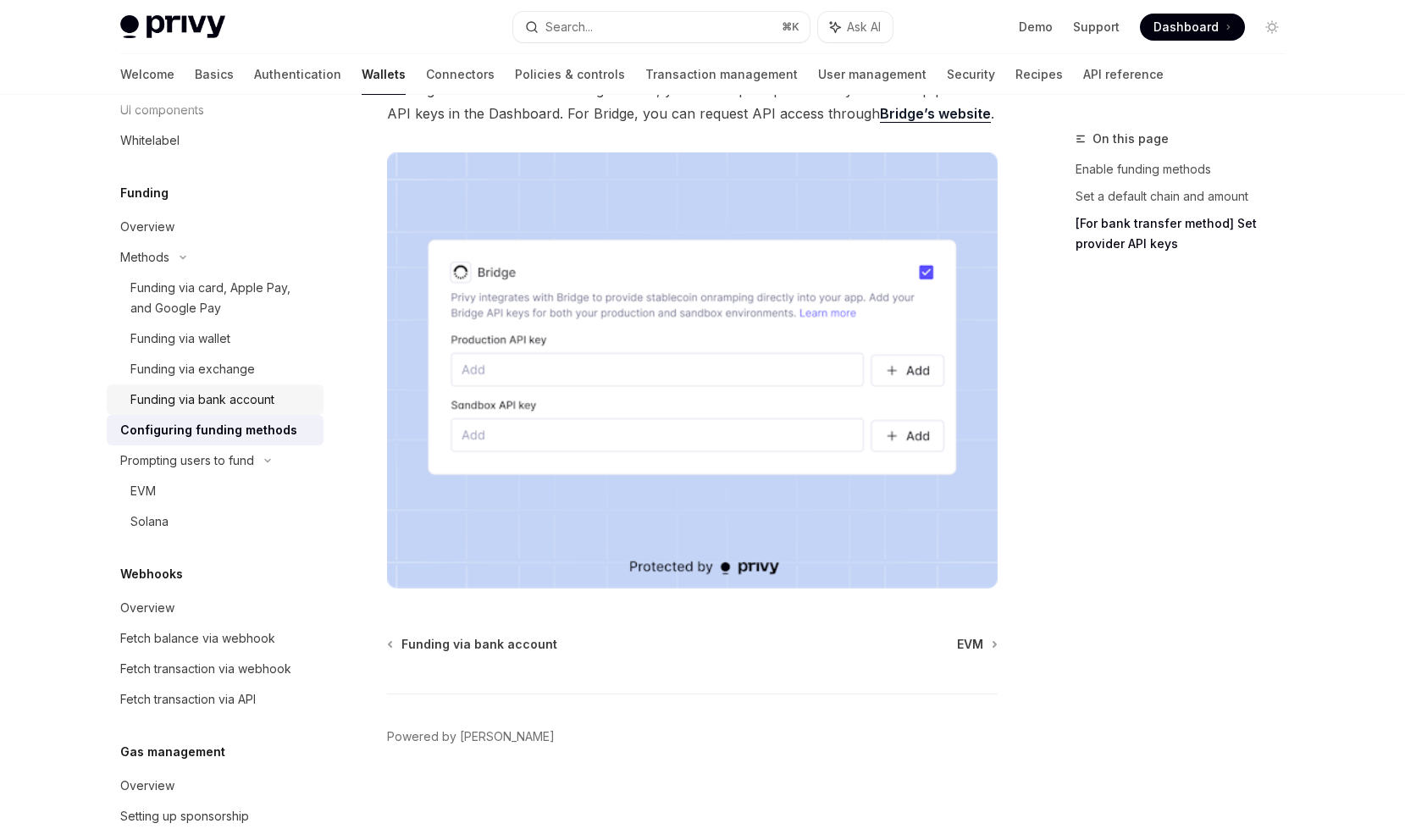
click at [262, 412] on link "Funding via bank account" at bounding box center [215, 400] width 217 height 31
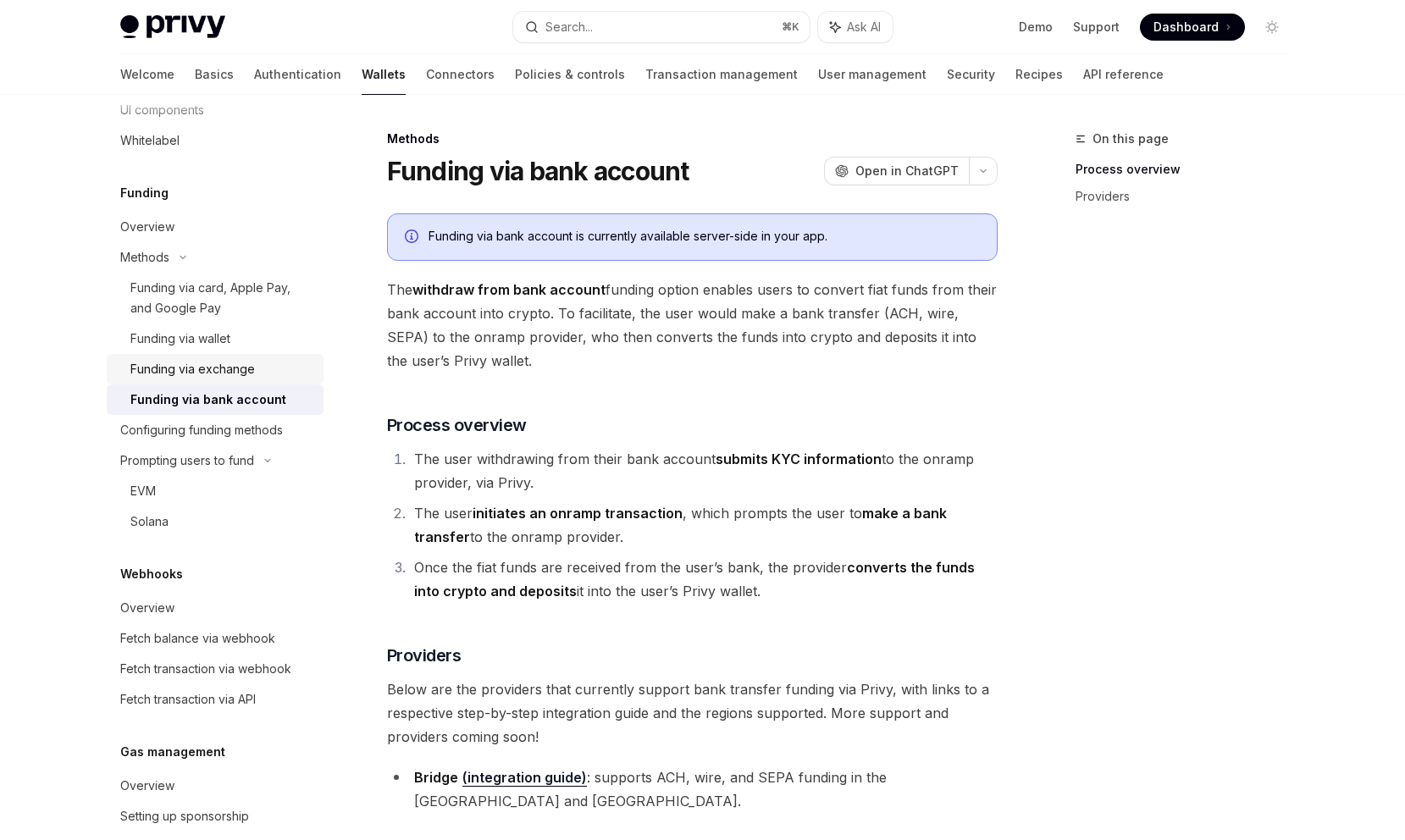
click at [271, 373] on div "Funding via exchange" at bounding box center [222, 369] width 183 height 20
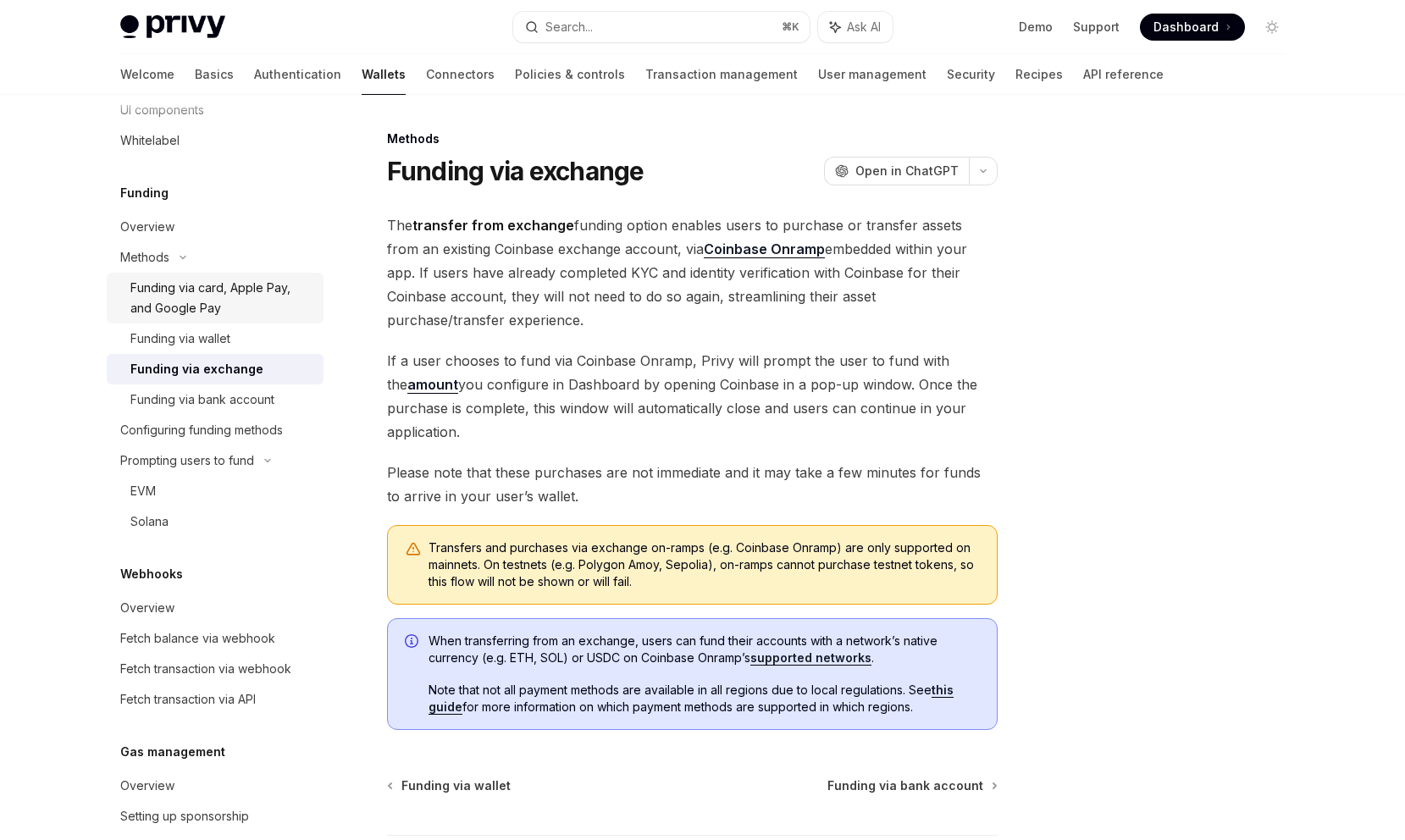
click at [271, 294] on div "Funding via card, Apple Pay, and Google Pay" at bounding box center [222, 298] width 183 height 41
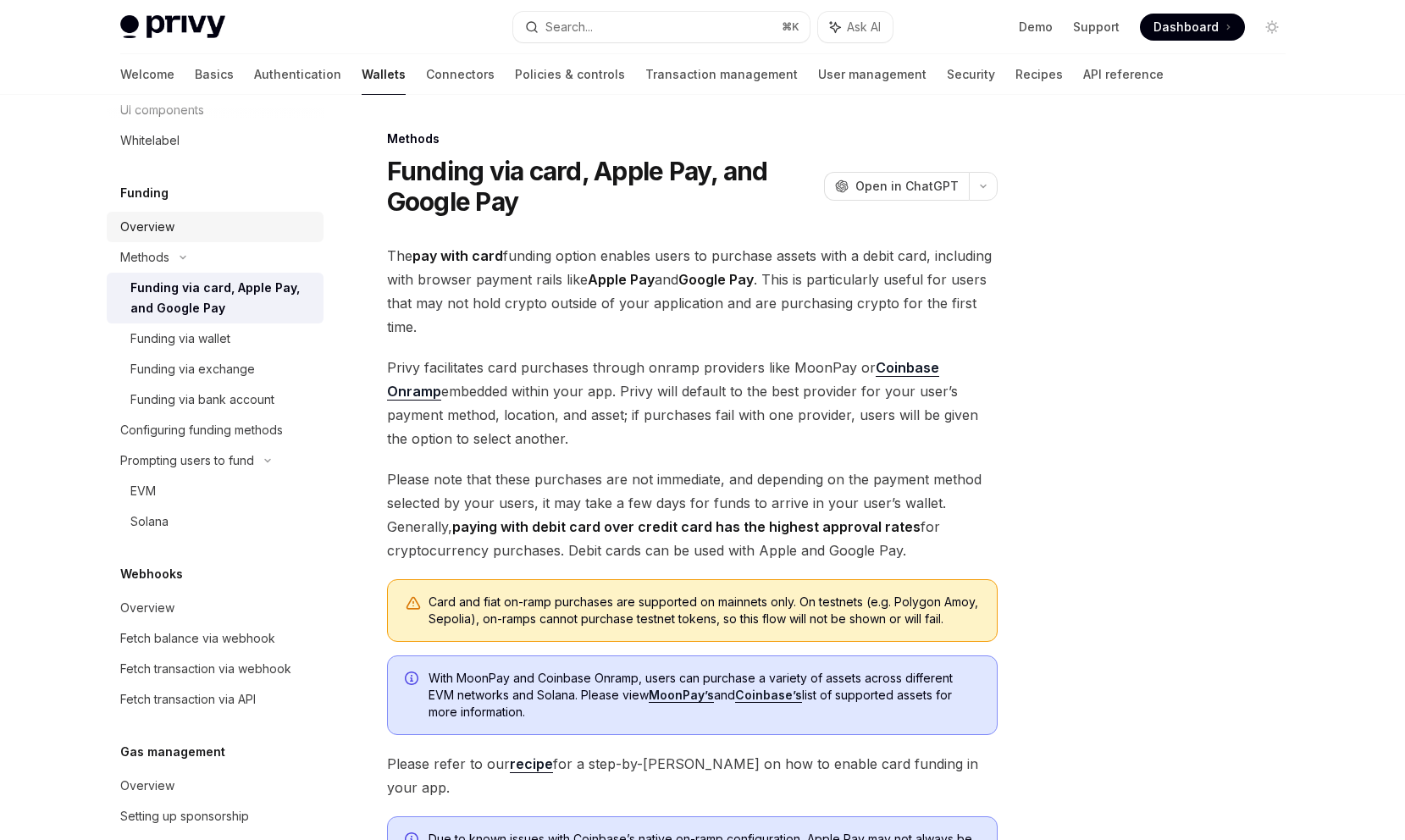
click at [222, 219] on div "Overview" at bounding box center [216, 227] width 193 height 20
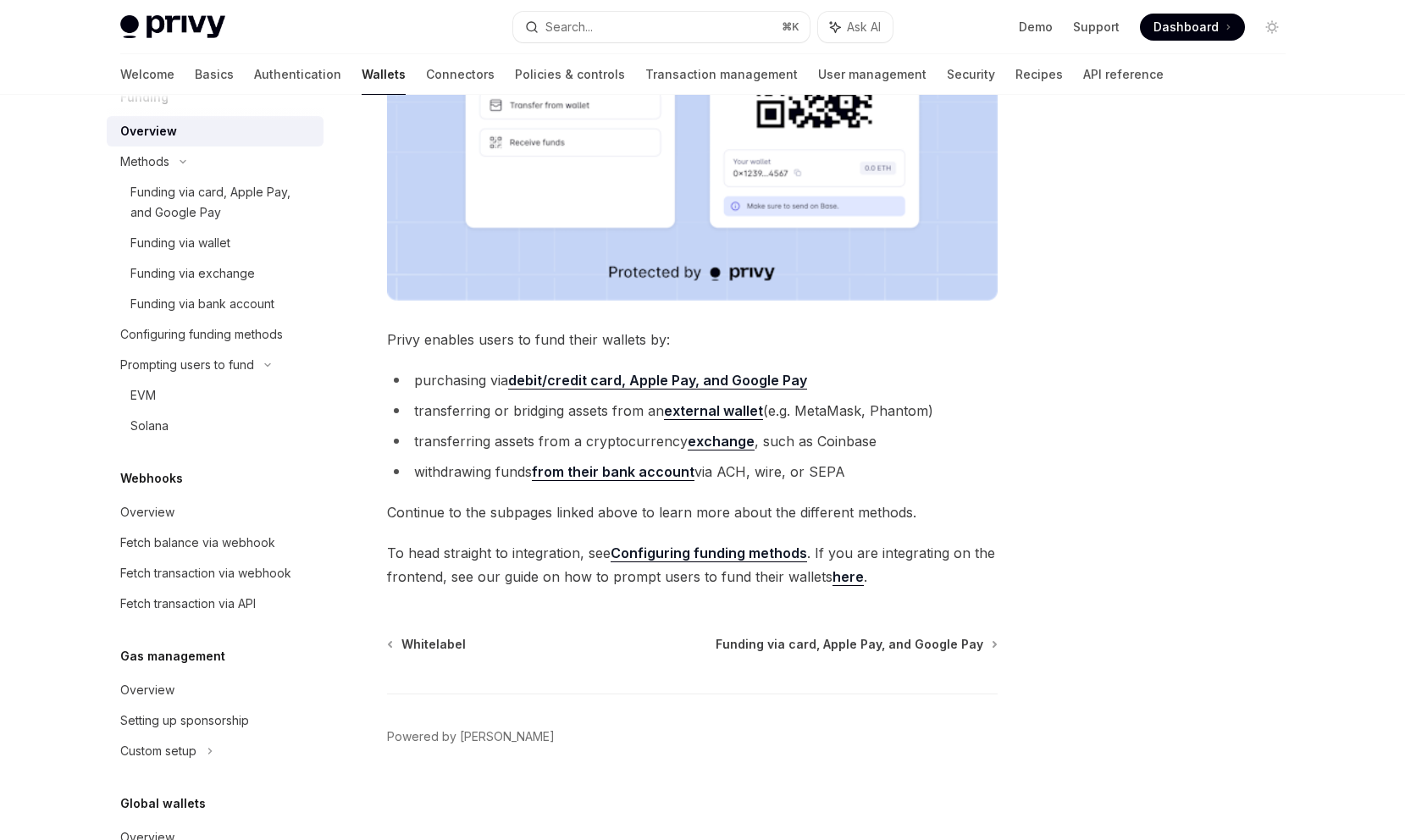
scroll to position [818, 0]
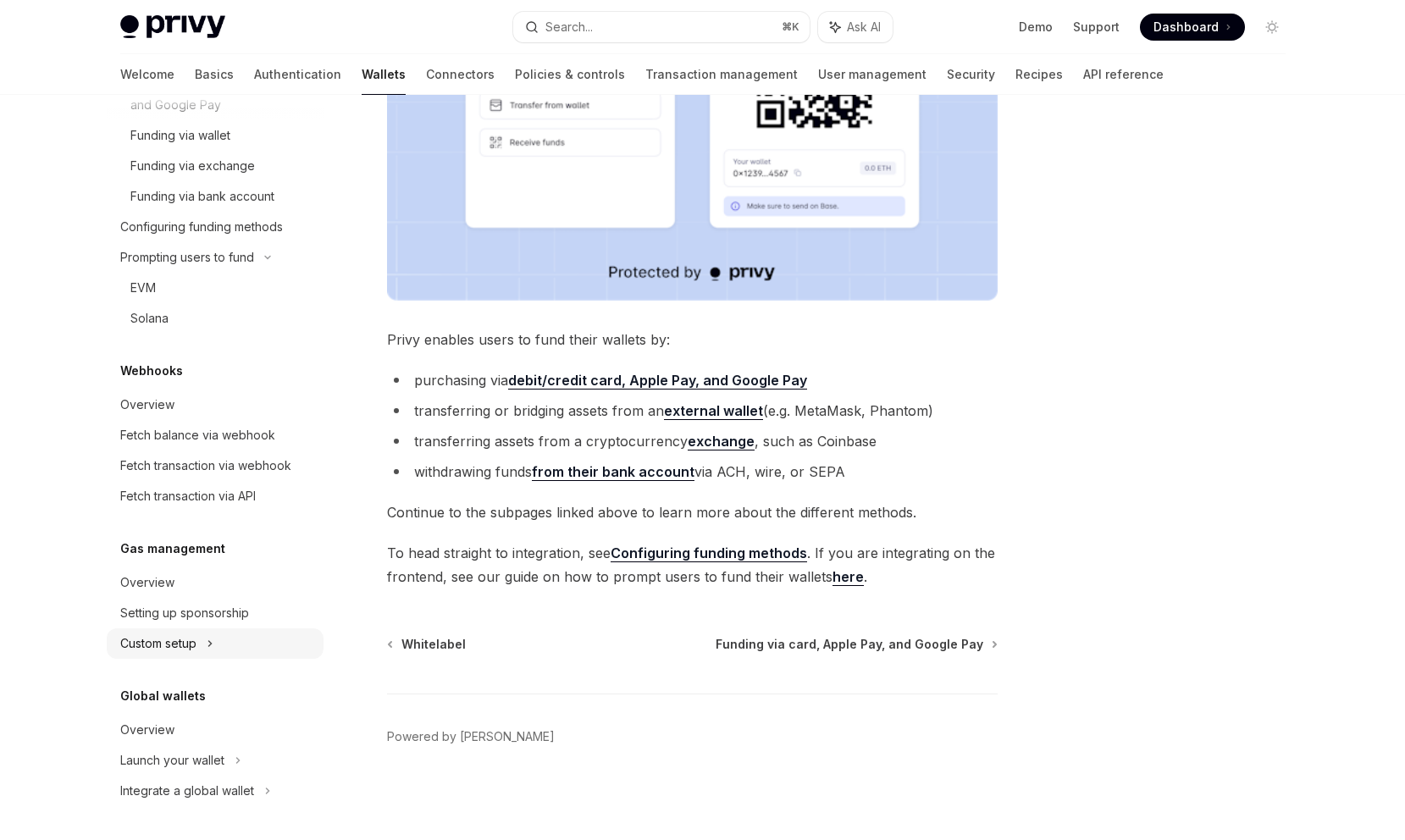
click at [253, 646] on div "Custom setup" at bounding box center [215, 643] width 217 height 31
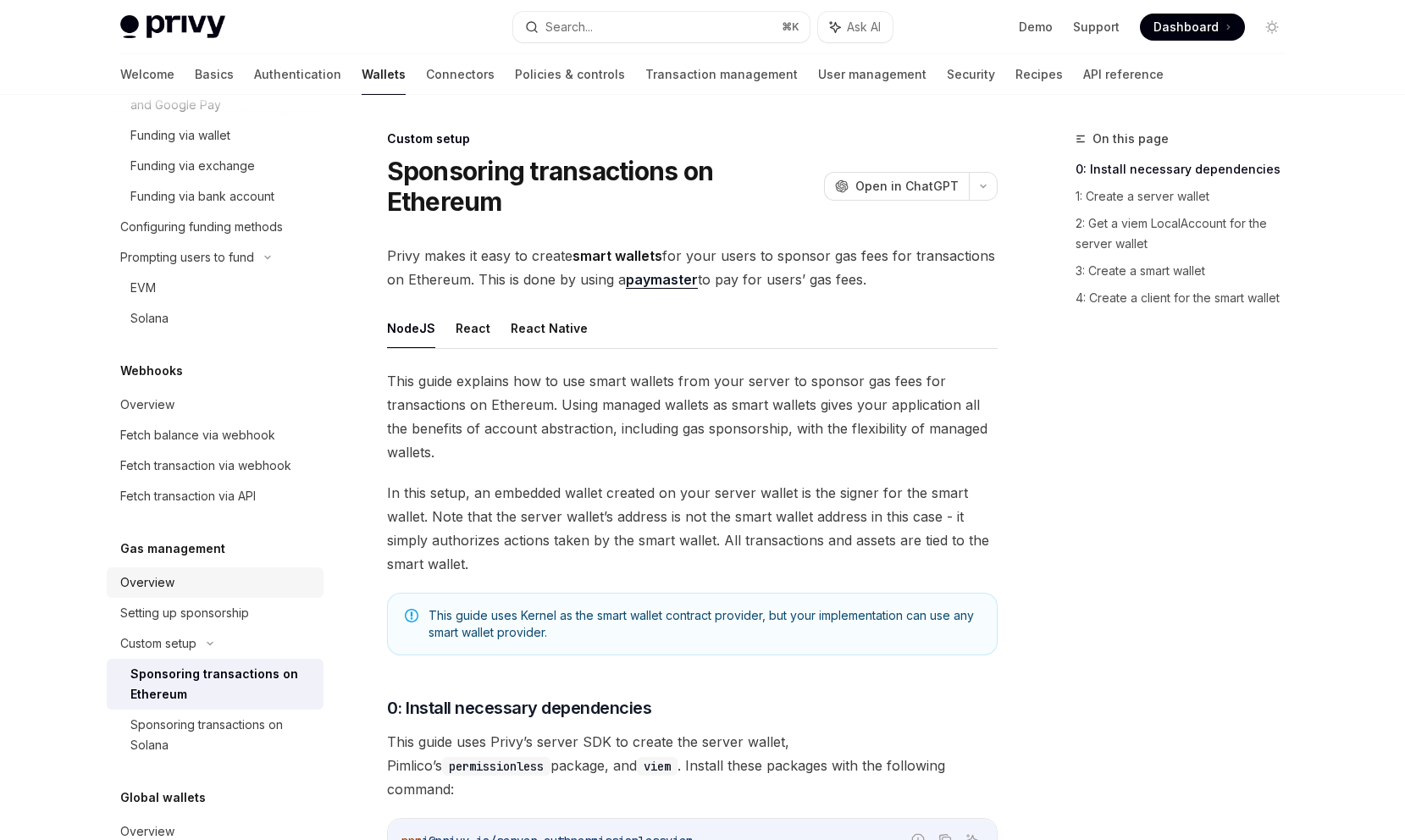
click at [232, 578] on div "Overview" at bounding box center [216, 582] width 193 height 20
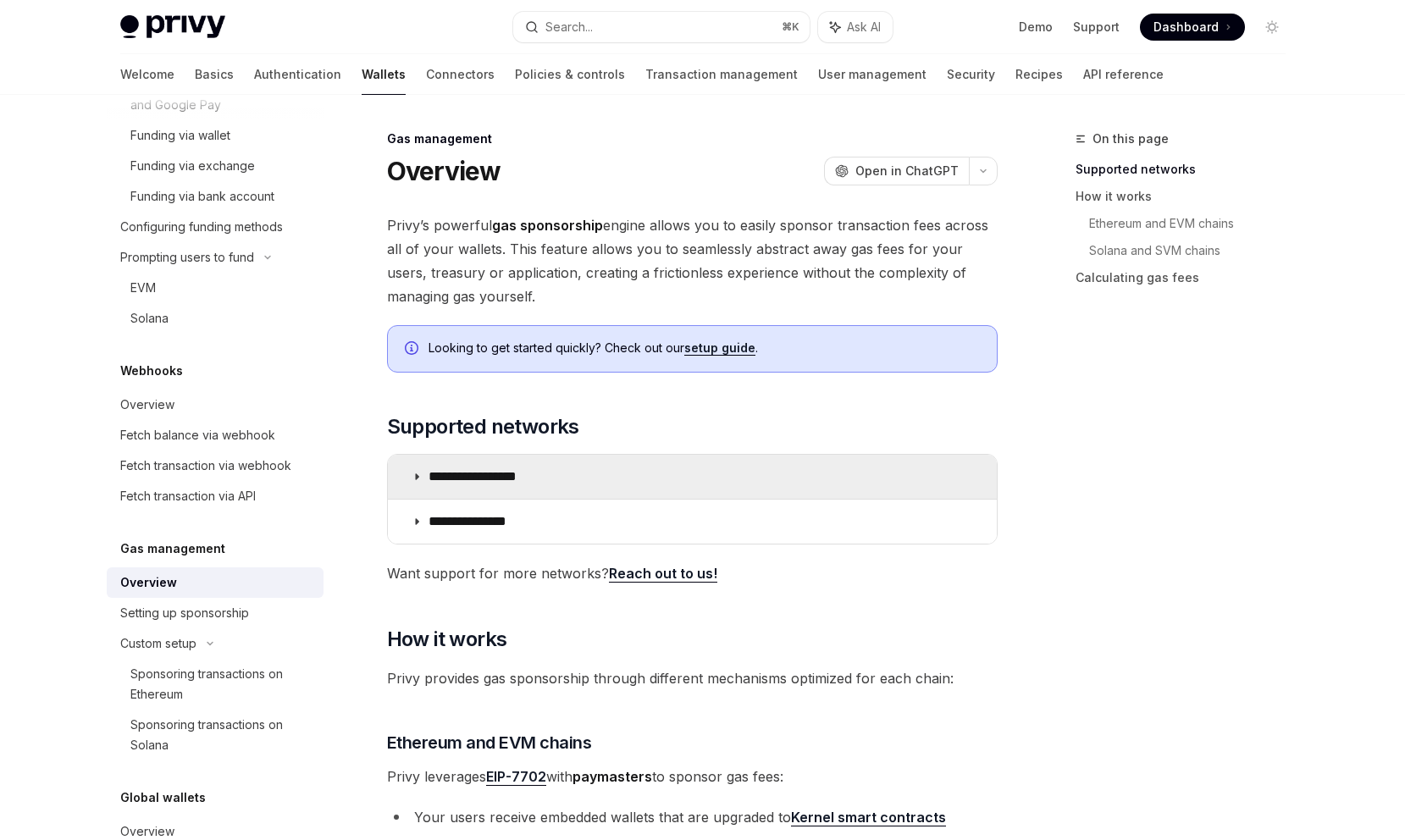
click at [528, 494] on summary "**********" at bounding box center [693, 476] width 609 height 44
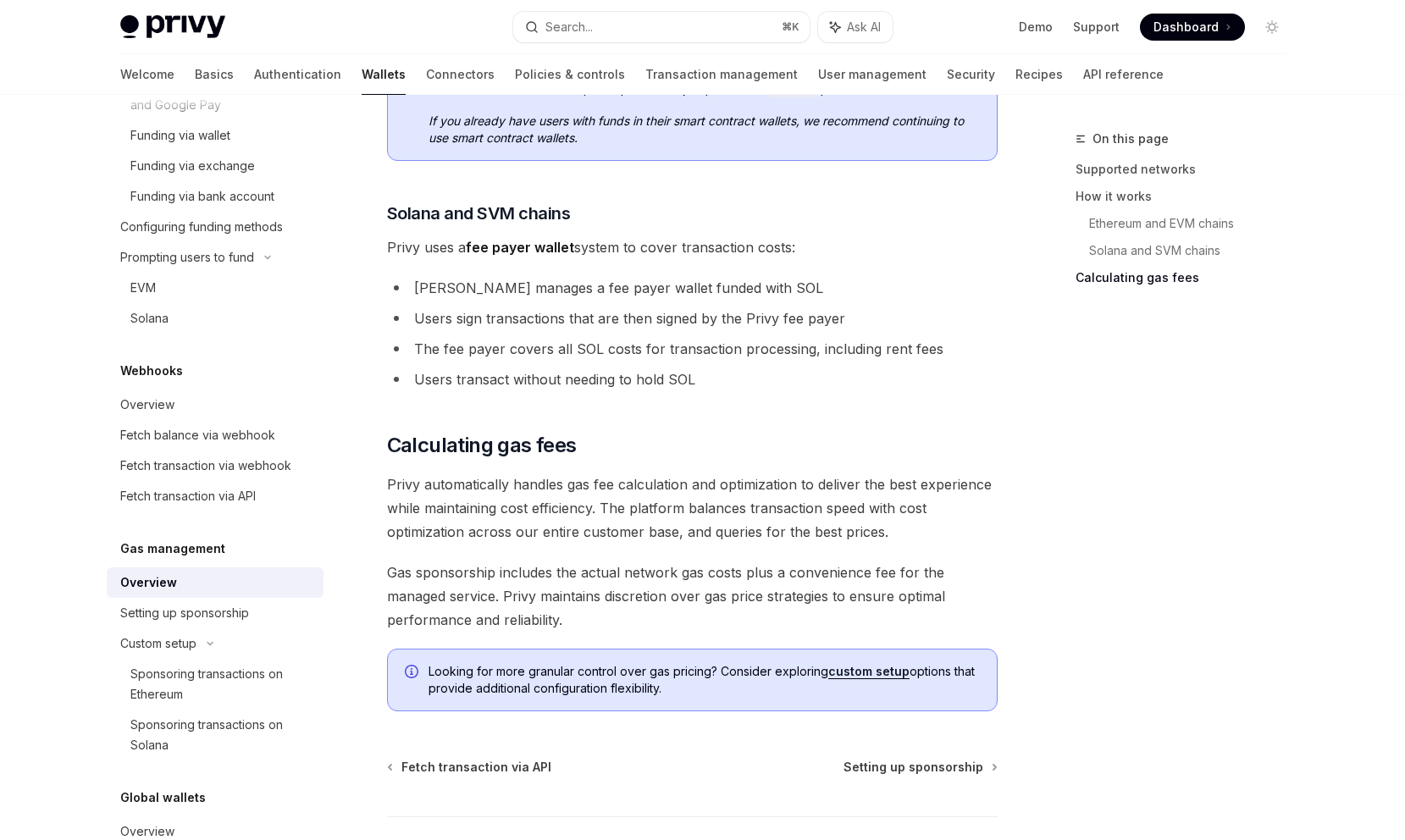
scroll to position [1511, 0]
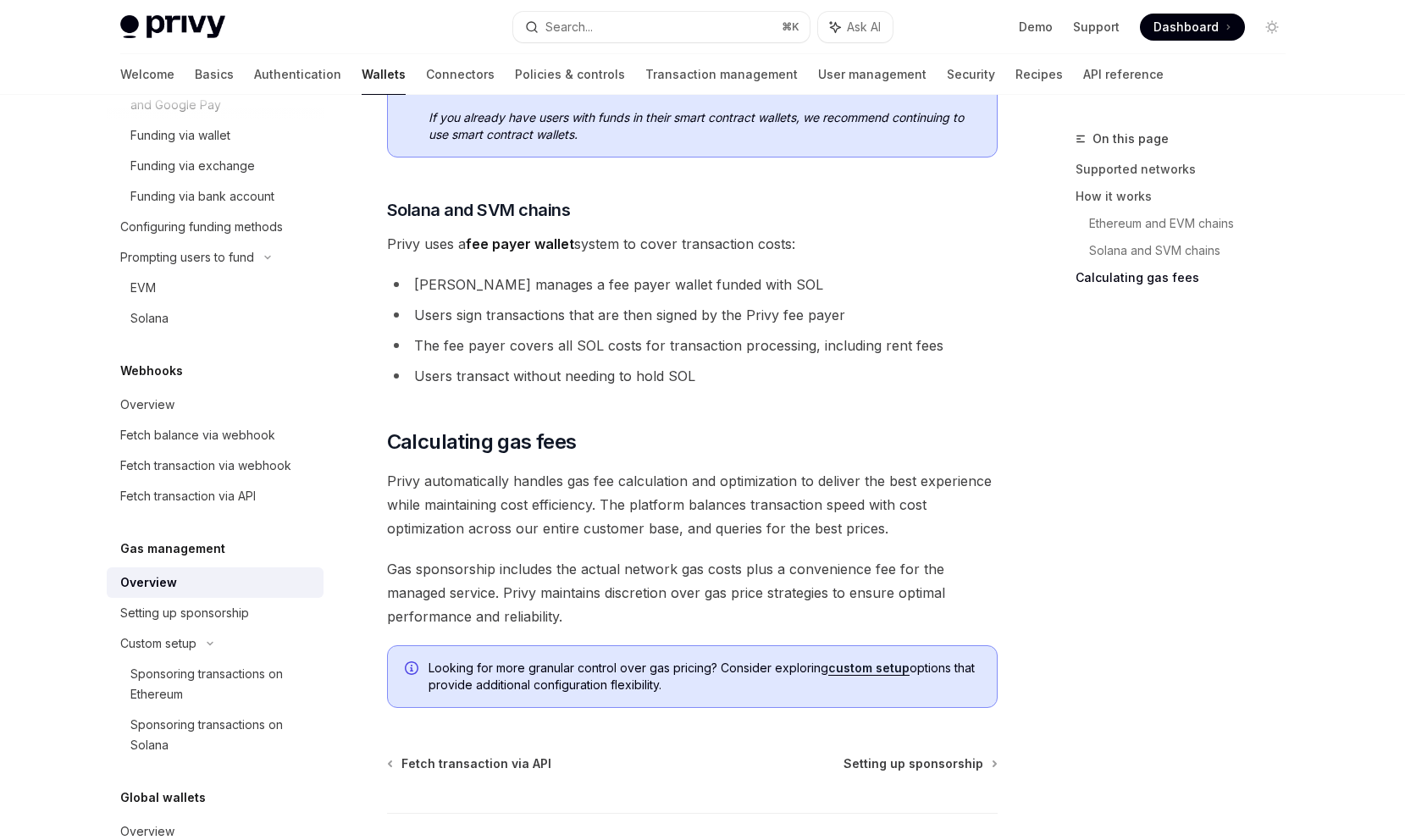
click at [515, 492] on span "Privy automatically handles gas fee calculation and optimization to deliver the…" at bounding box center [693, 505] width 611 height 71
click at [271, 682] on div "Sponsoring transactions on Ethereum" at bounding box center [222, 684] width 183 height 41
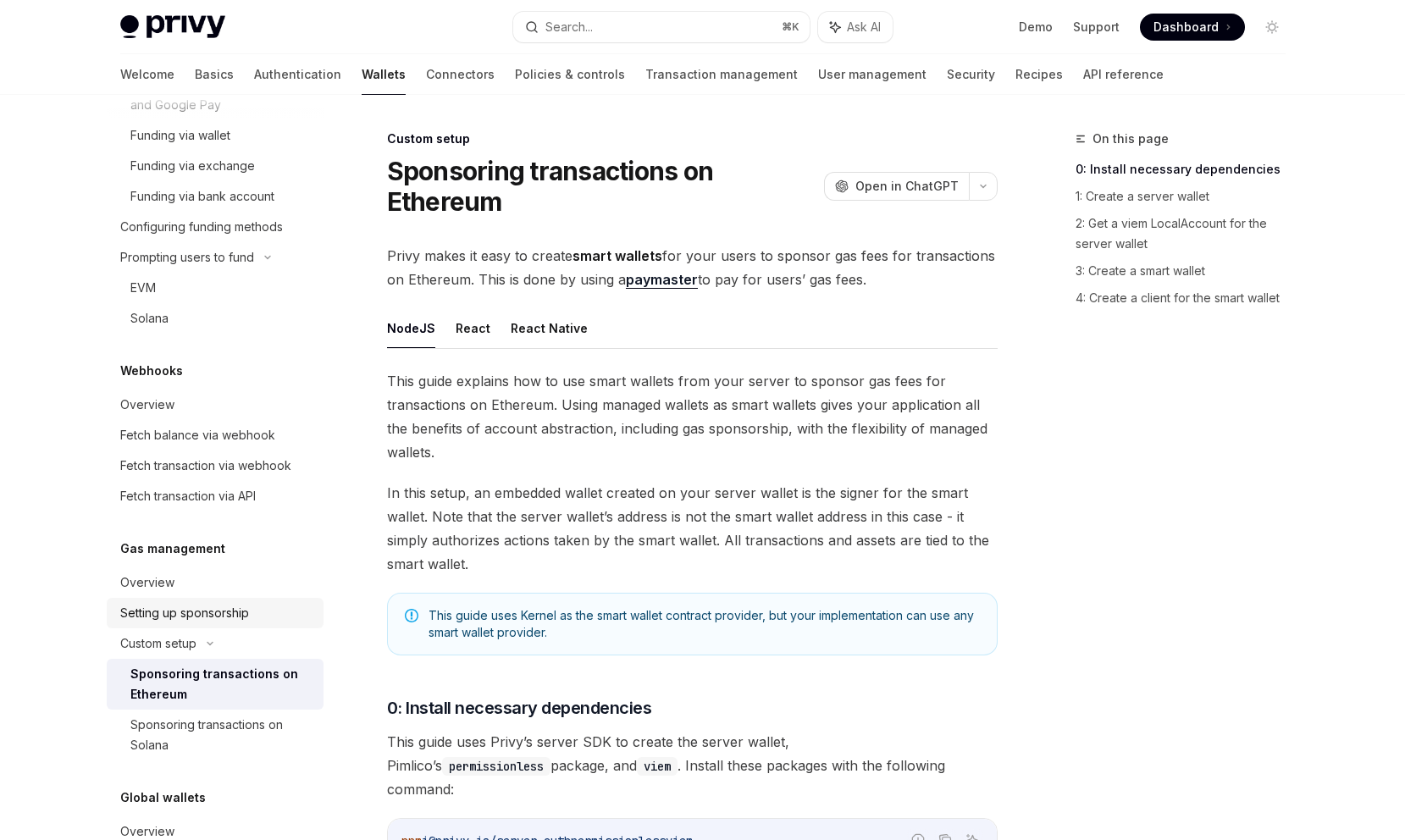
click at [224, 625] on link "Setting up sponsorship" at bounding box center [215, 613] width 217 height 31
type textarea "*"
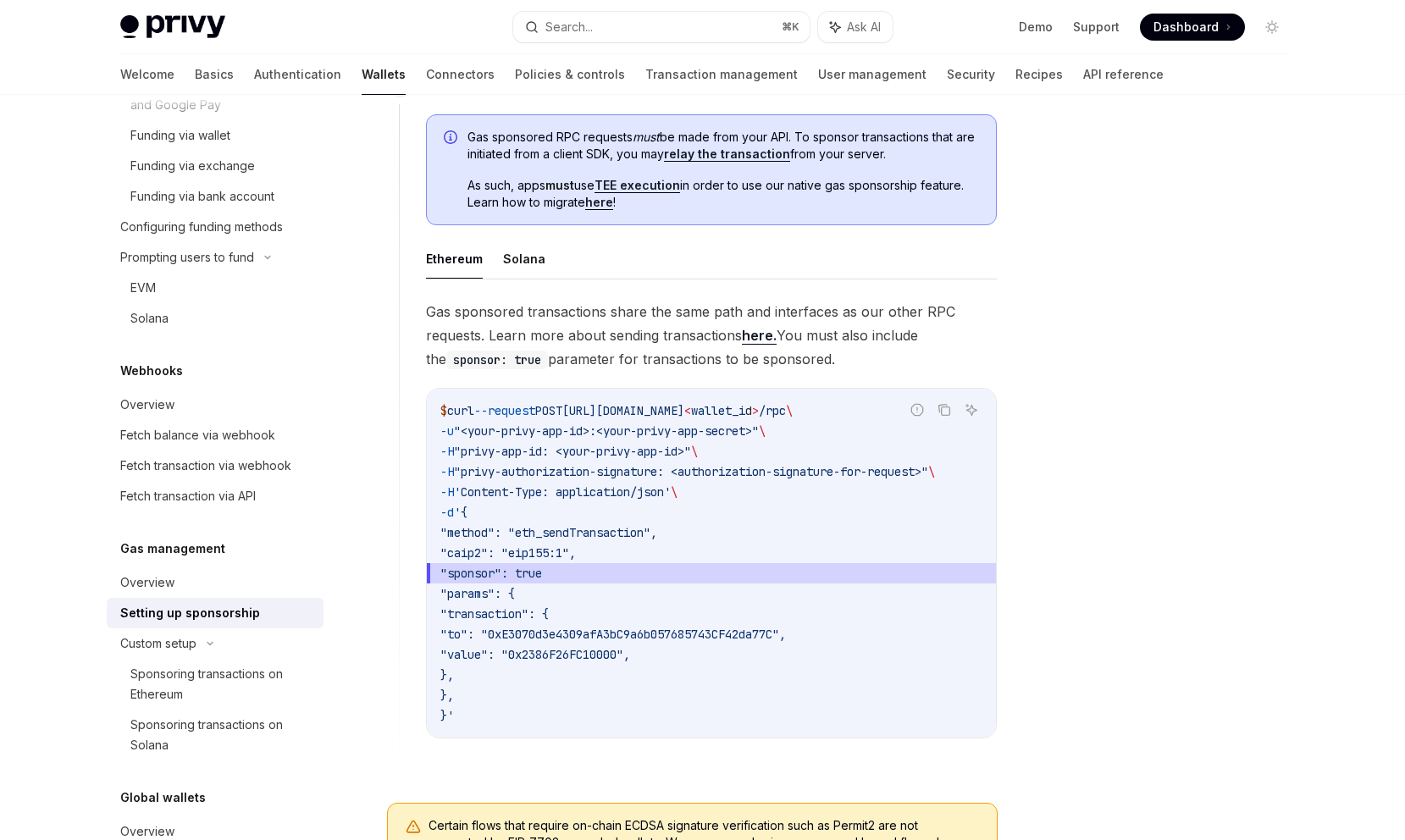
scroll to position [1238, 0]
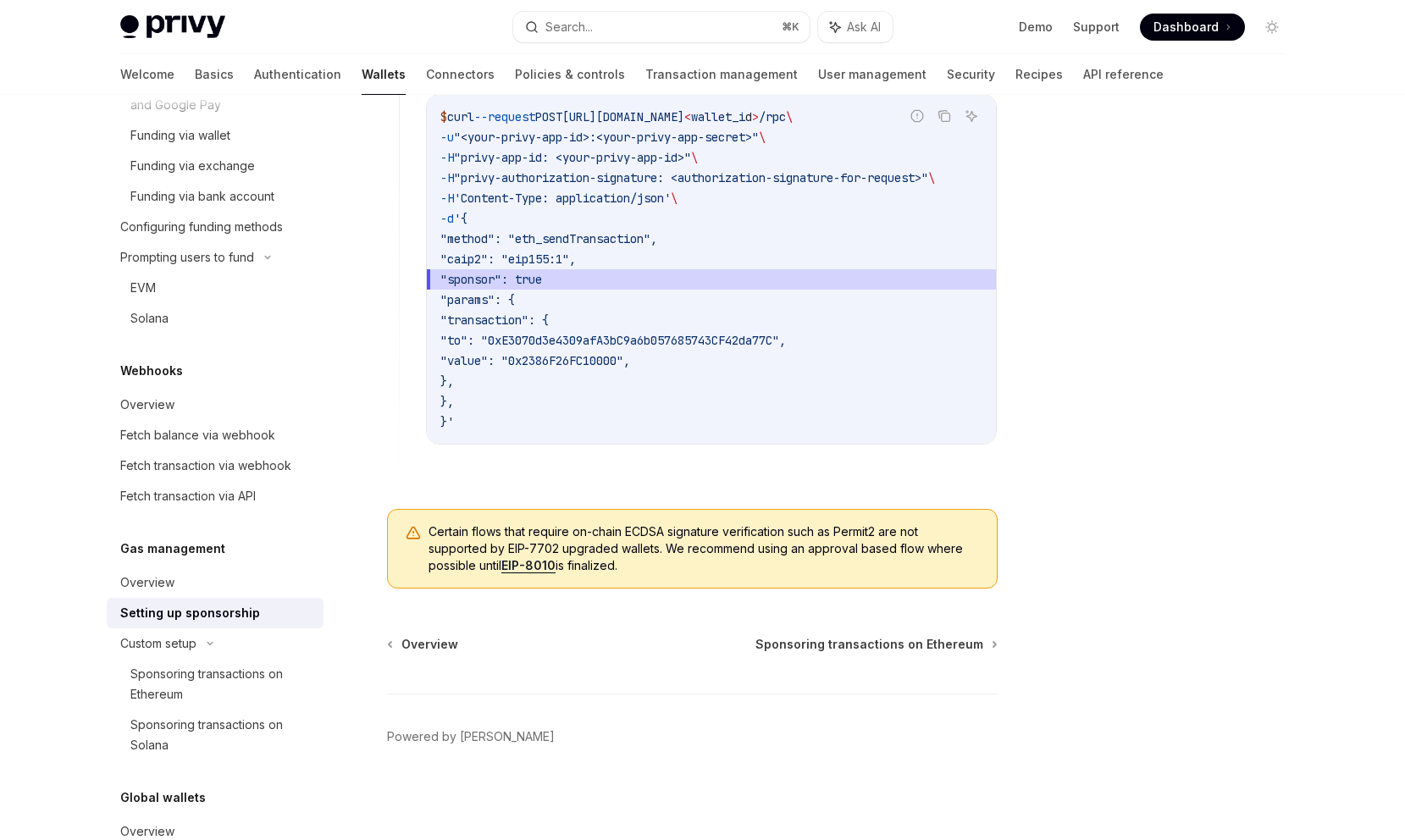
click at [513, 567] on link "EIP-8010" at bounding box center [528, 565] width 54 height 15
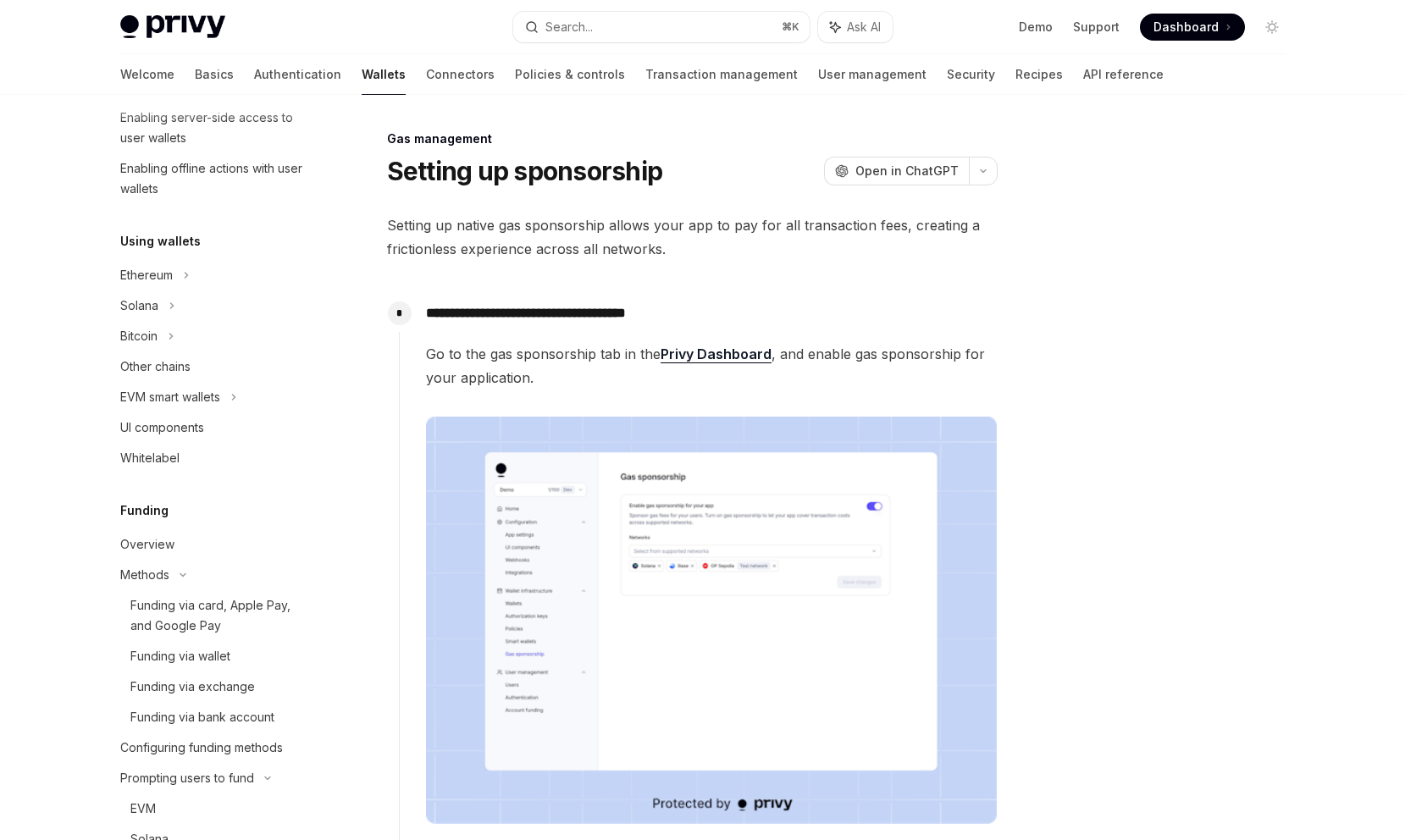
scroll to position [0, 0]
